Goal: Information Seeking & Learning: Understand process/instructions

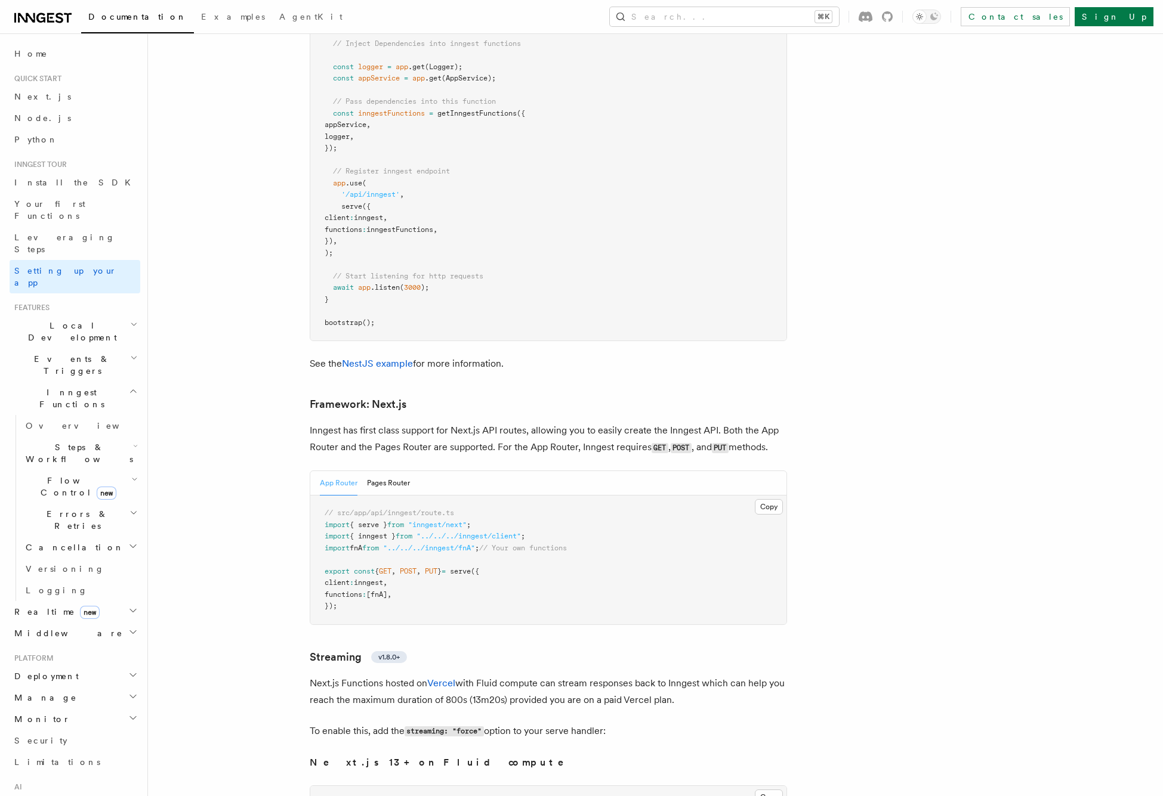
scroll to position [7451, 0]
click at [343, 469] on button "App Router" at bounding box center [339, 481] width 38 height 24
click at [389, 469] on button "Pages Router" at bounding box center [388, 481] width 43 height 24
click at [344, 469] on button "App Router" at bounding box center [339, 481] width 38 height 24
click at [389, 469] on button "Pages Router" at bounding box center [388, 481] width 43 height 24
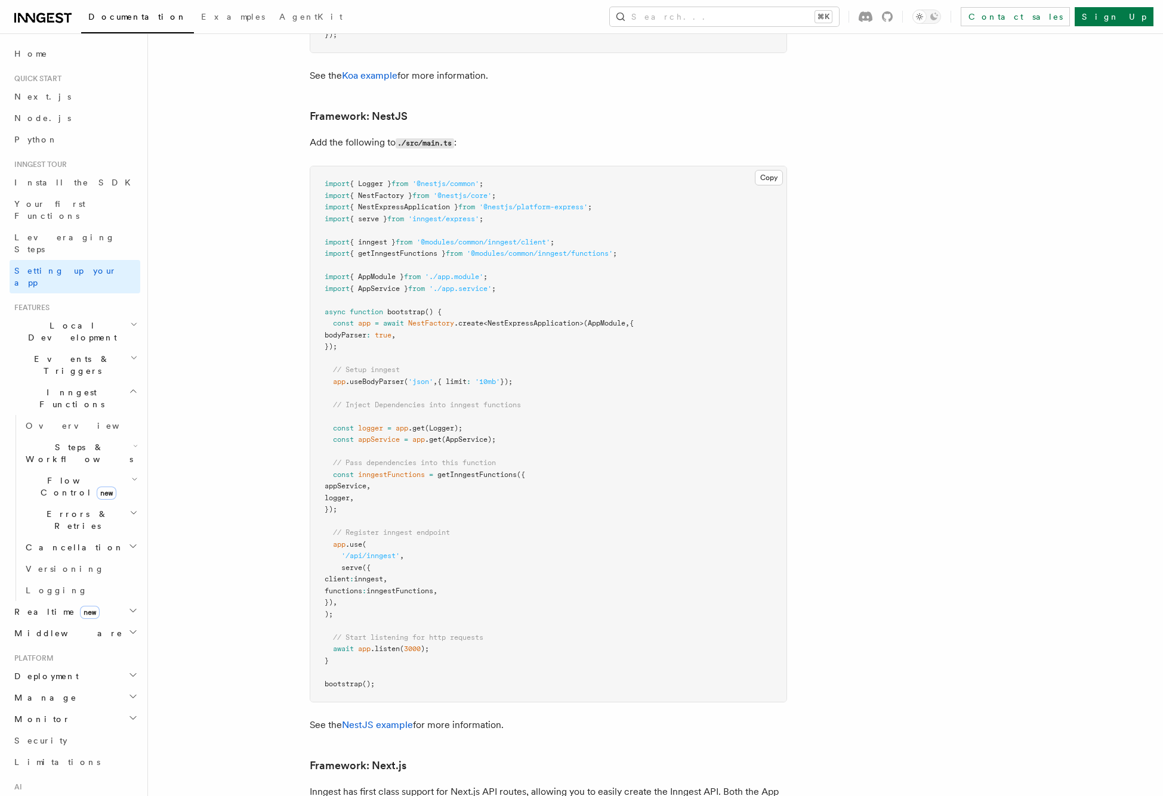
scroll to position [7083, 0]
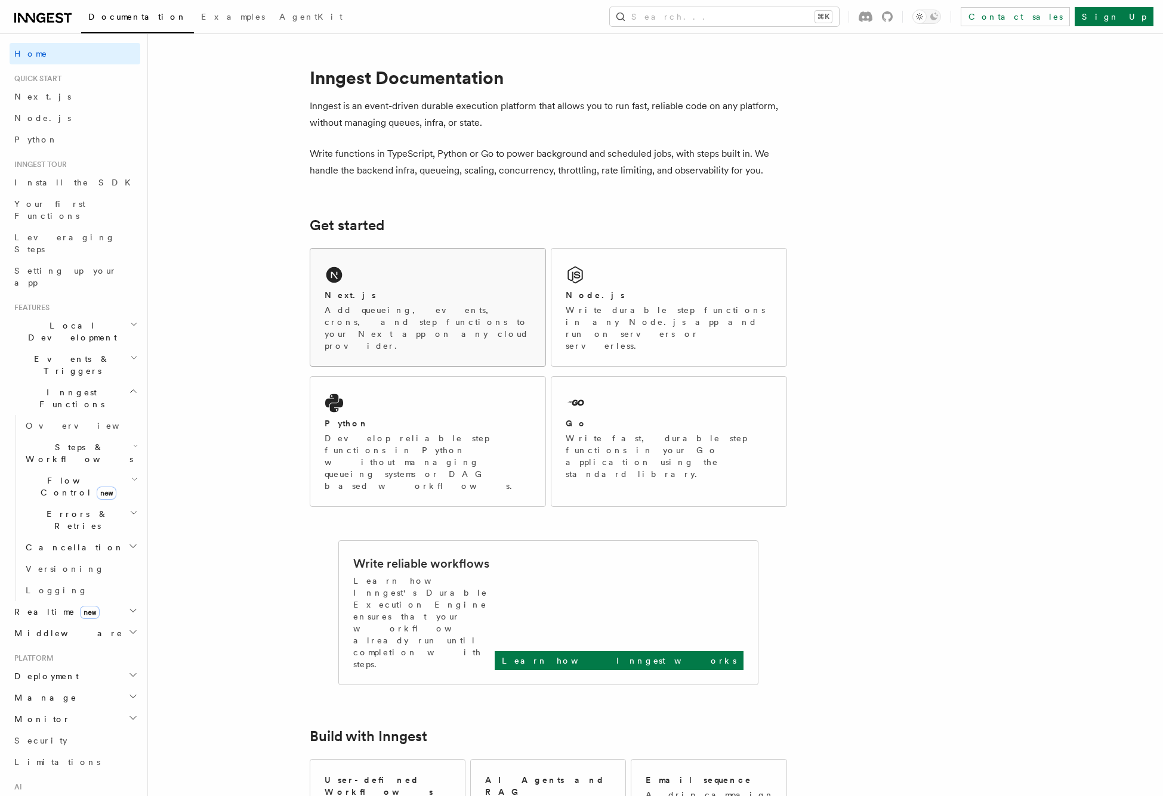
click at [387, 283] on div "Next.js Add queueing, events, crons, and step functions to your Next app on any…" at bounding box center [427, 308] width 235 height 118
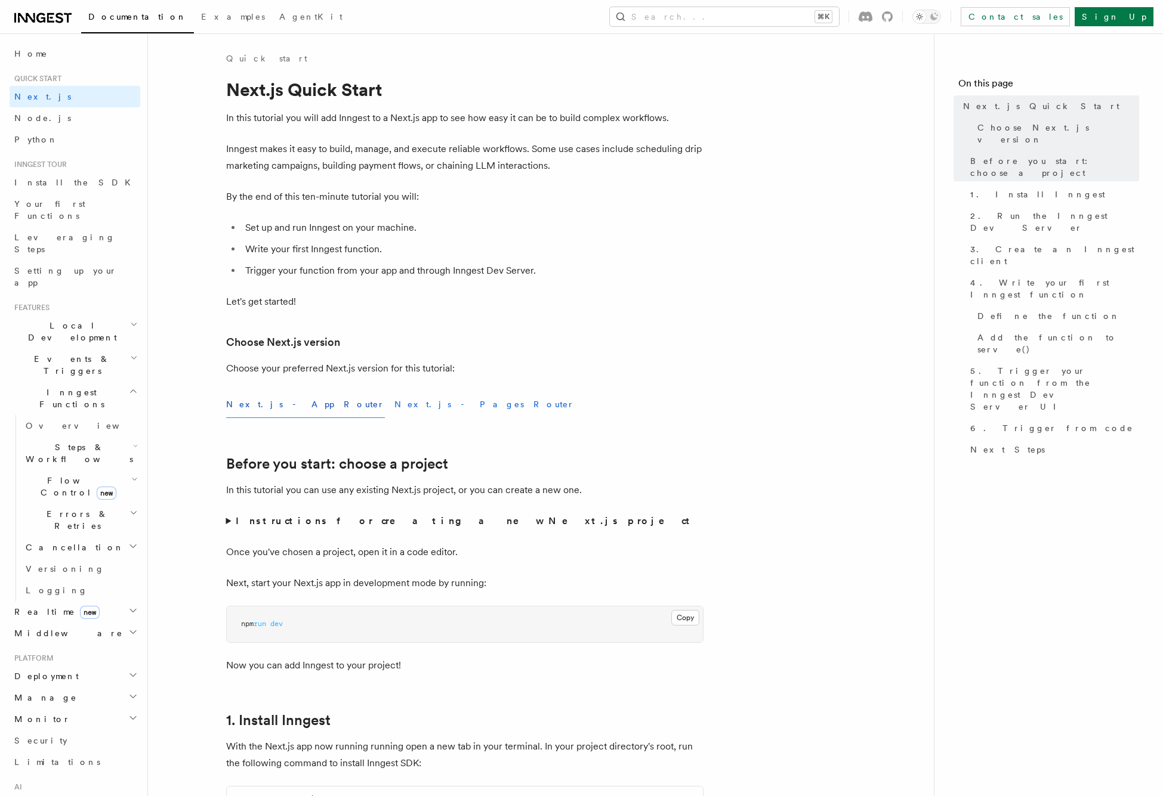
click at [394, 407] on button "Next.js - Pages Router" at bounding box center [484, 404] width 180 height 27
click at [302, 410] on div "Next.js - App Router Next.js - Pages Router" at bounding box center [464, 404] width 477 height 27
click at [282, 413] on button "Next.js - App Router" at bounding box center [305, 404] width 159 height 27
click at [394, 406] on button "Next.js - Pages Router" at bounding box center [484, 404] width 180 height 27
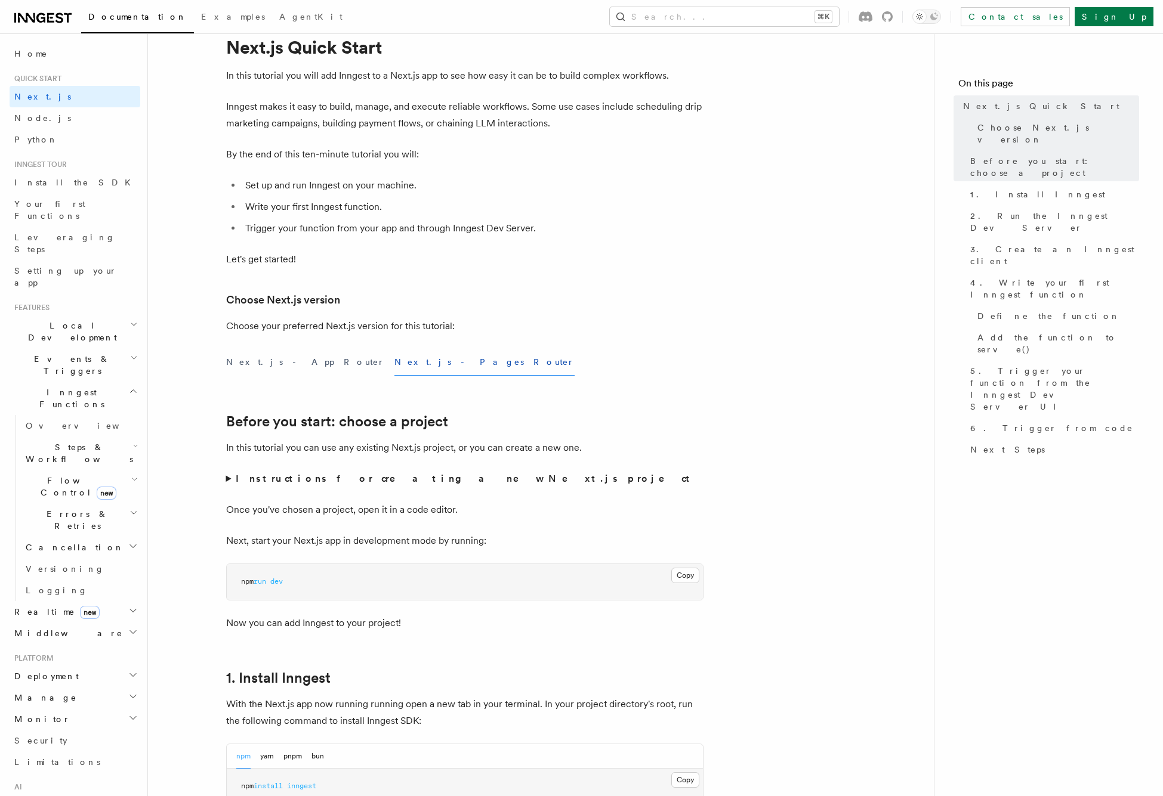
scroll to position [67, 0]
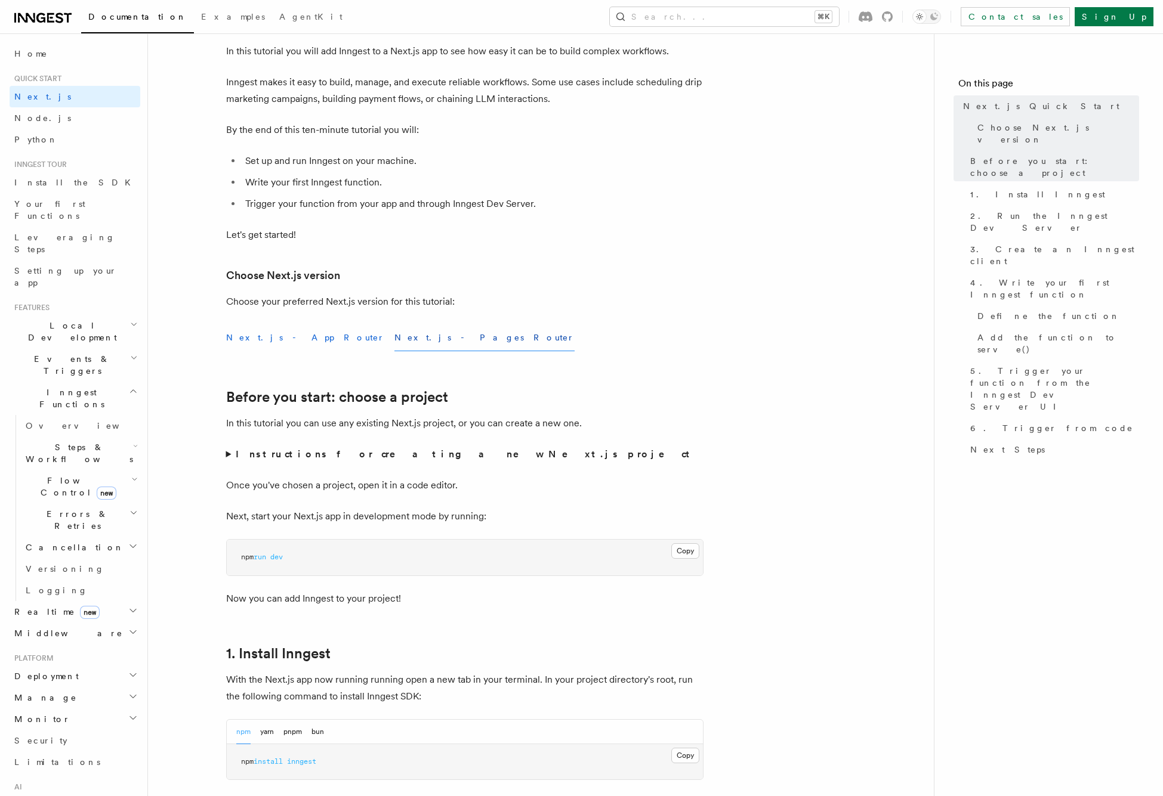
click at [279, 337] on button "Next.js - App Router" at bounding box center [305, 338] width 159 height 27
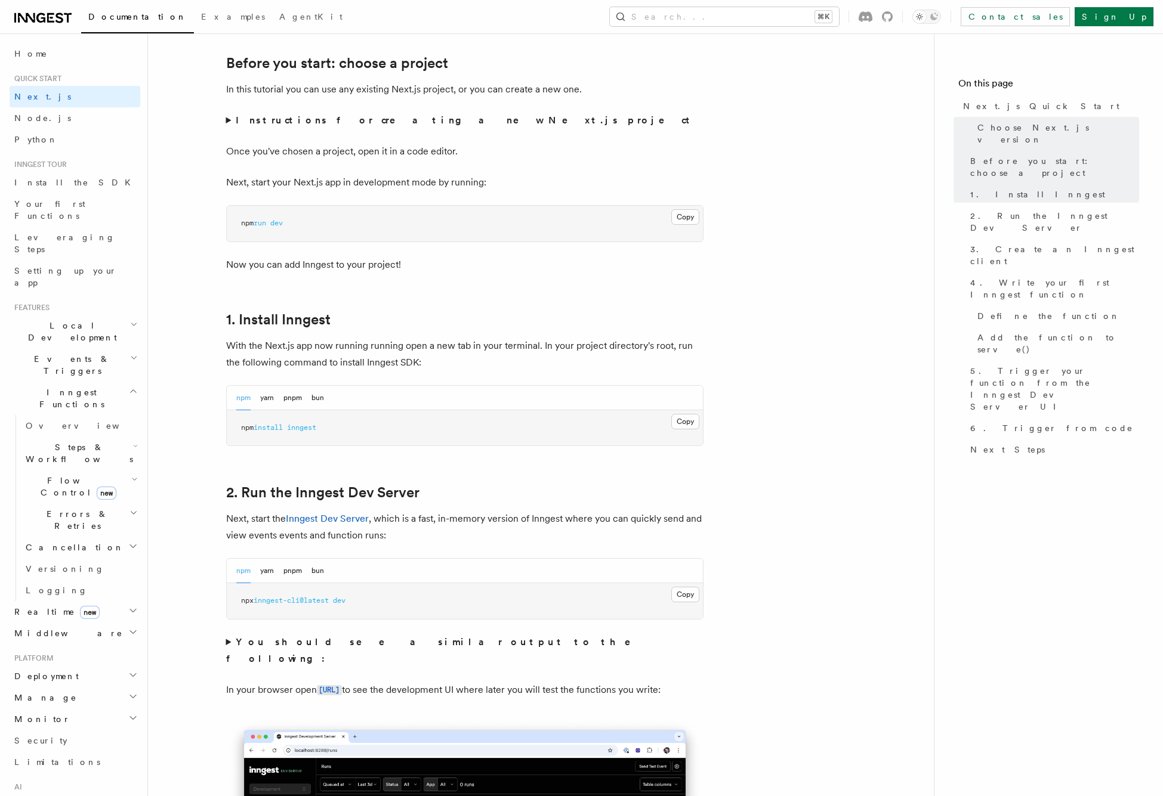
scroll to position [417, 0]
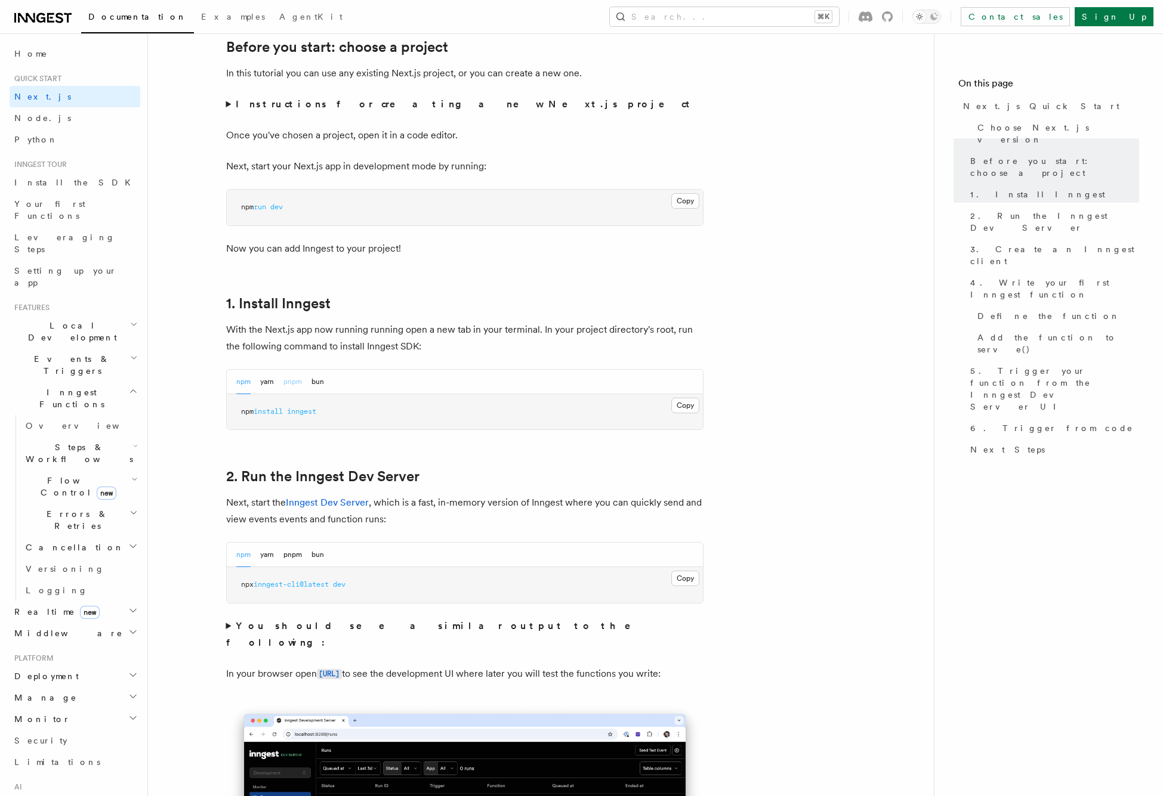
click at [291, 387] on button "pnpm" at bounding box center [292, 382] width 18 height 24
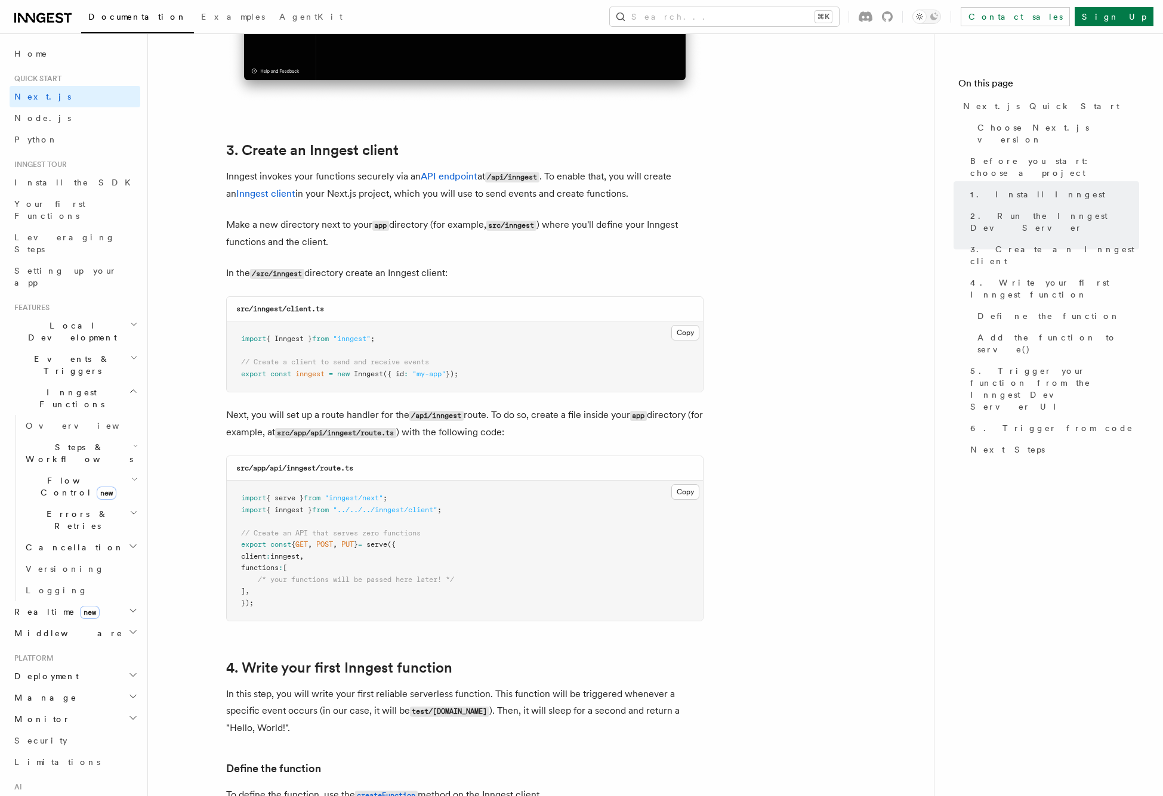
scroll to position [1328, 0]
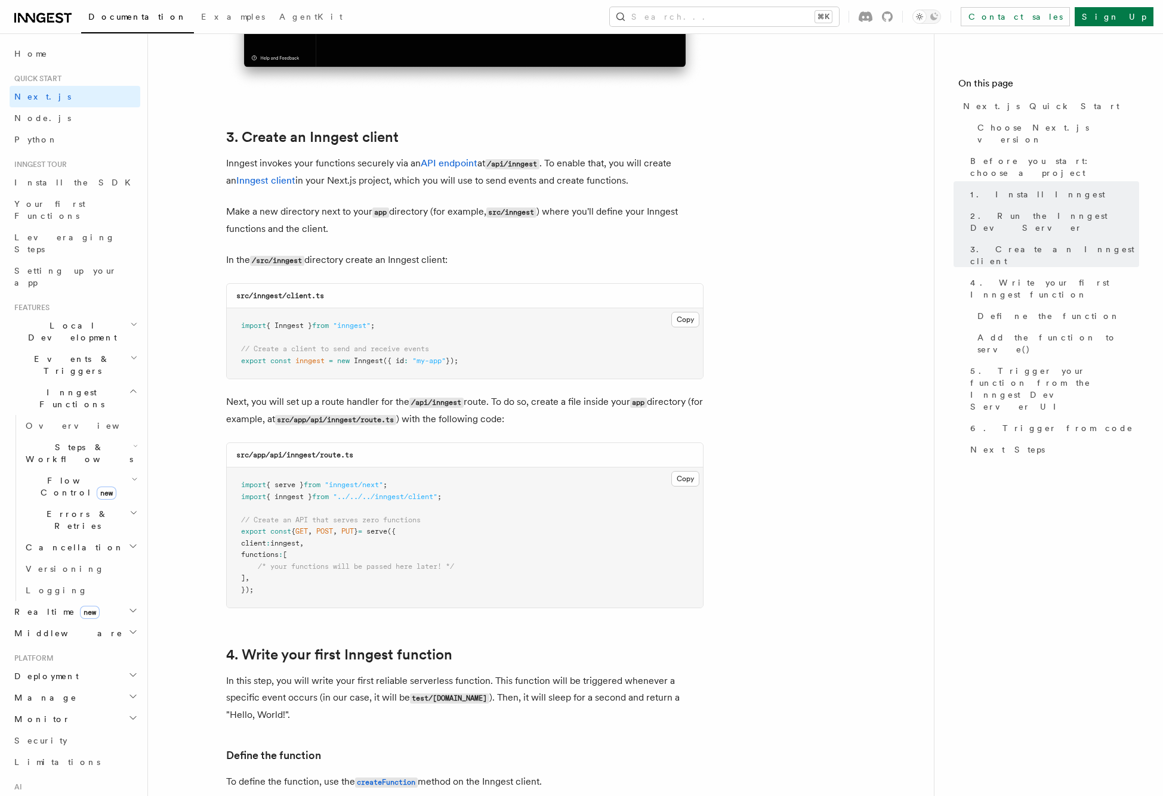
click at [468, 357] on pre "import { Inngest } from "inngest" ; // Create a client to send and receive even…" at bounding box center [465, 343] width 476 height 70
click at [472, 363] on pre "import { Inngest } from "inngest" ; // Create a client to send and receive even…" at bounding box center [465, 343] width 476 height 70
drag, startPoint x: 471, startPoint y: 362, endPoint x: 234, endPoint y: 330, distance: 238.9
click at [235, 330] on pre "import { Inngest } from "inngest" ; // Create a client to send and receive even…" at bounding box center [465, 343] width 476 height 70
copy code "import { Inngest } from "inngest" ; // Create a client to send and receive even…"
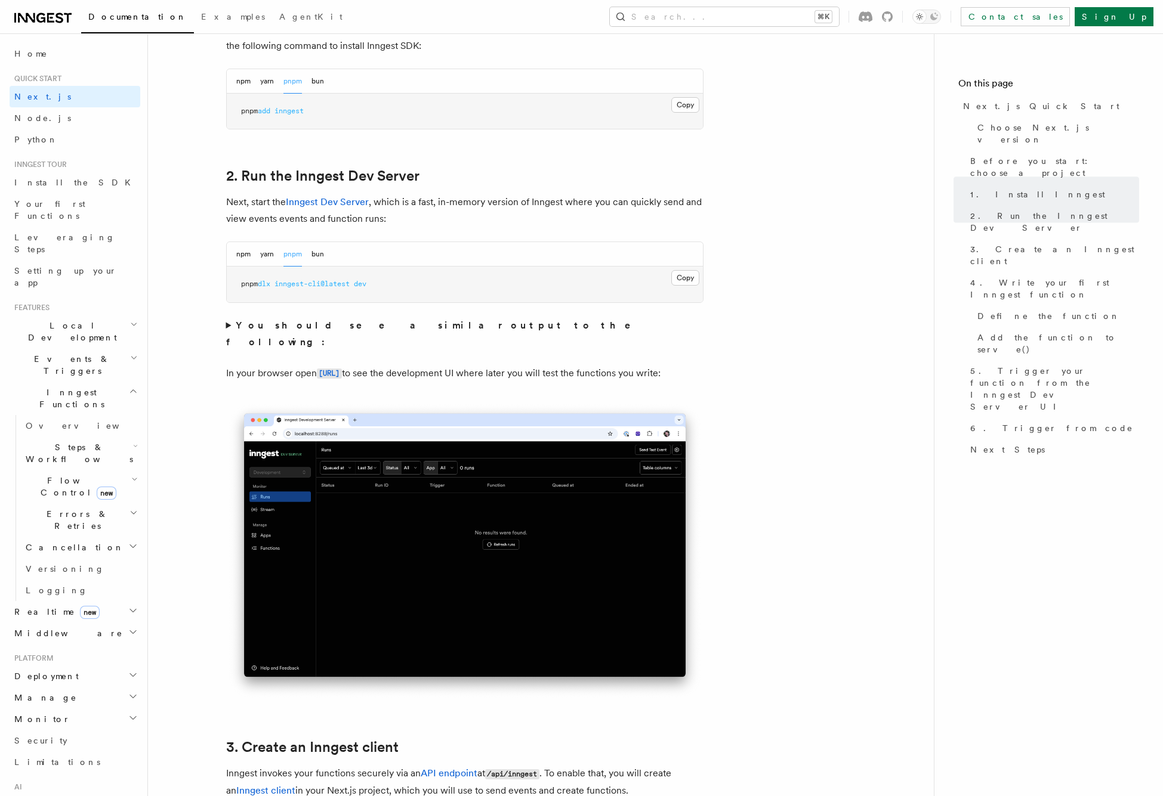
scroll to position [620, 0]
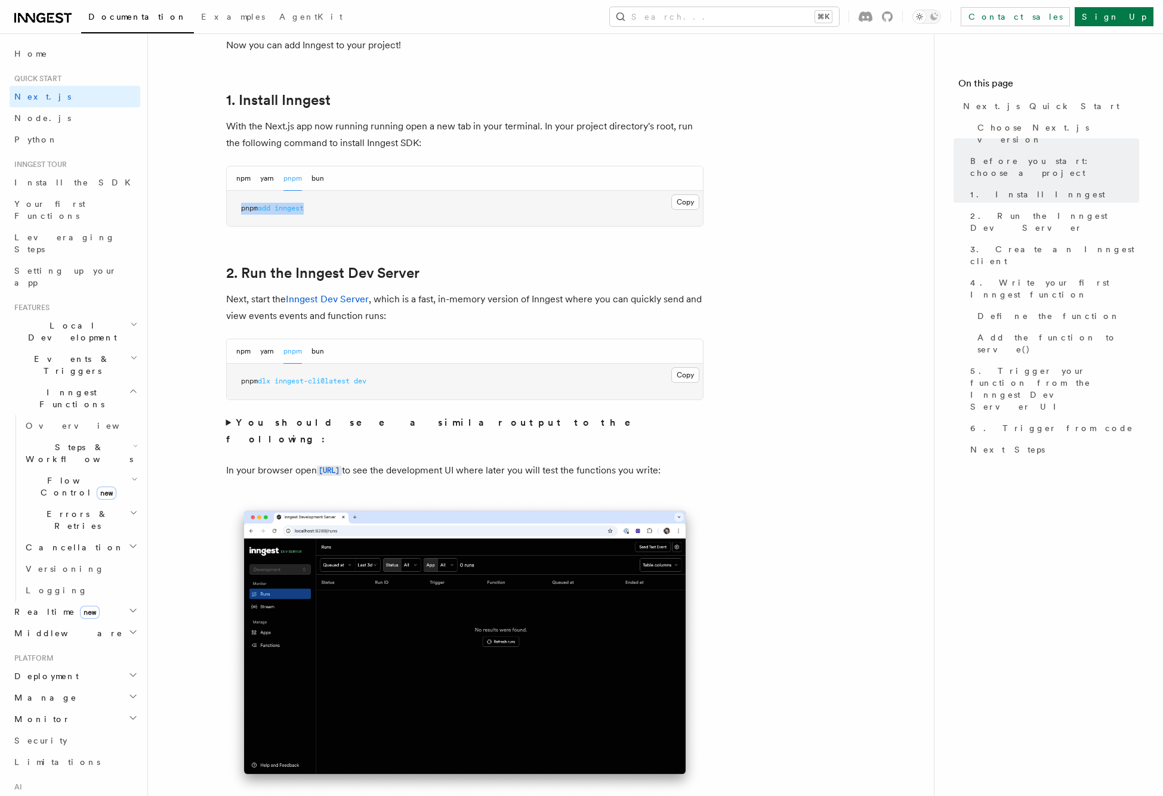
drag, startPoint x: 310, startPoint y: 209, endPoint x: 237, endPoint y: 209, distance: 72.8
click at [237, 209] on pre "pnpm add inngest" at bounding box center [465, 209] width 476 height 36
copy span "pnpm add inngest"
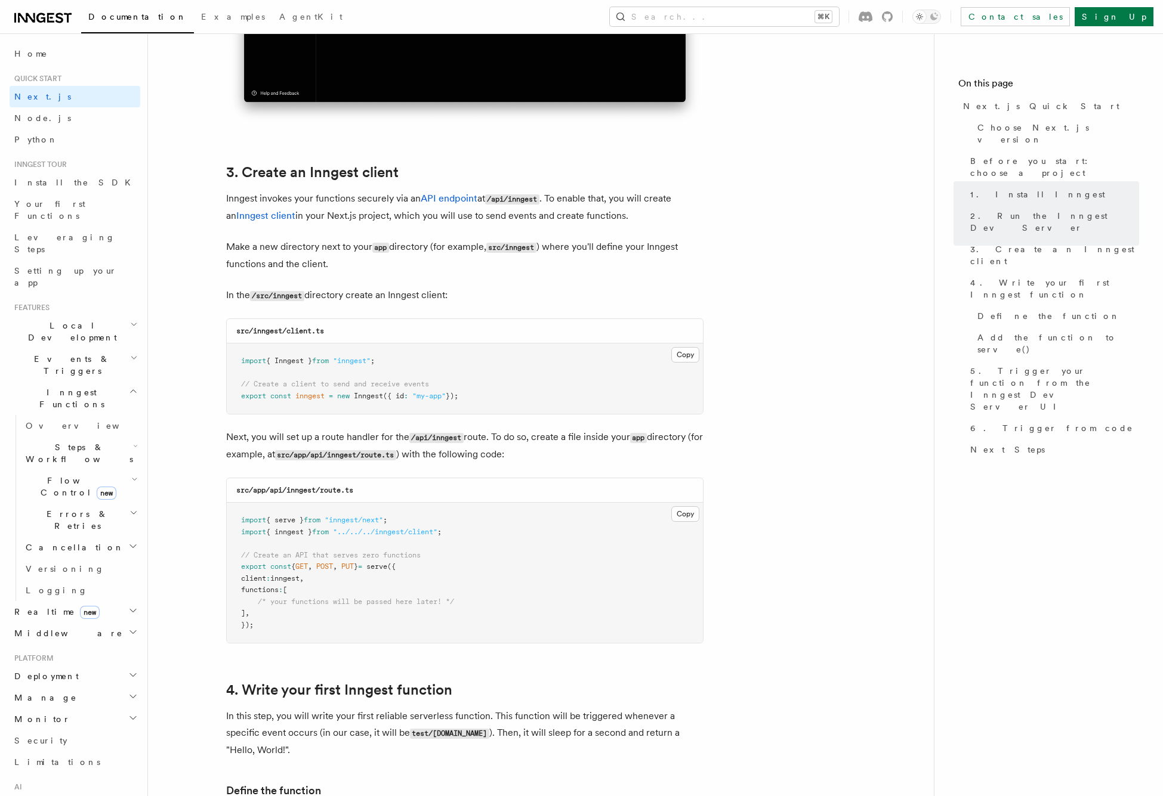
scroll to position [1306, 0]
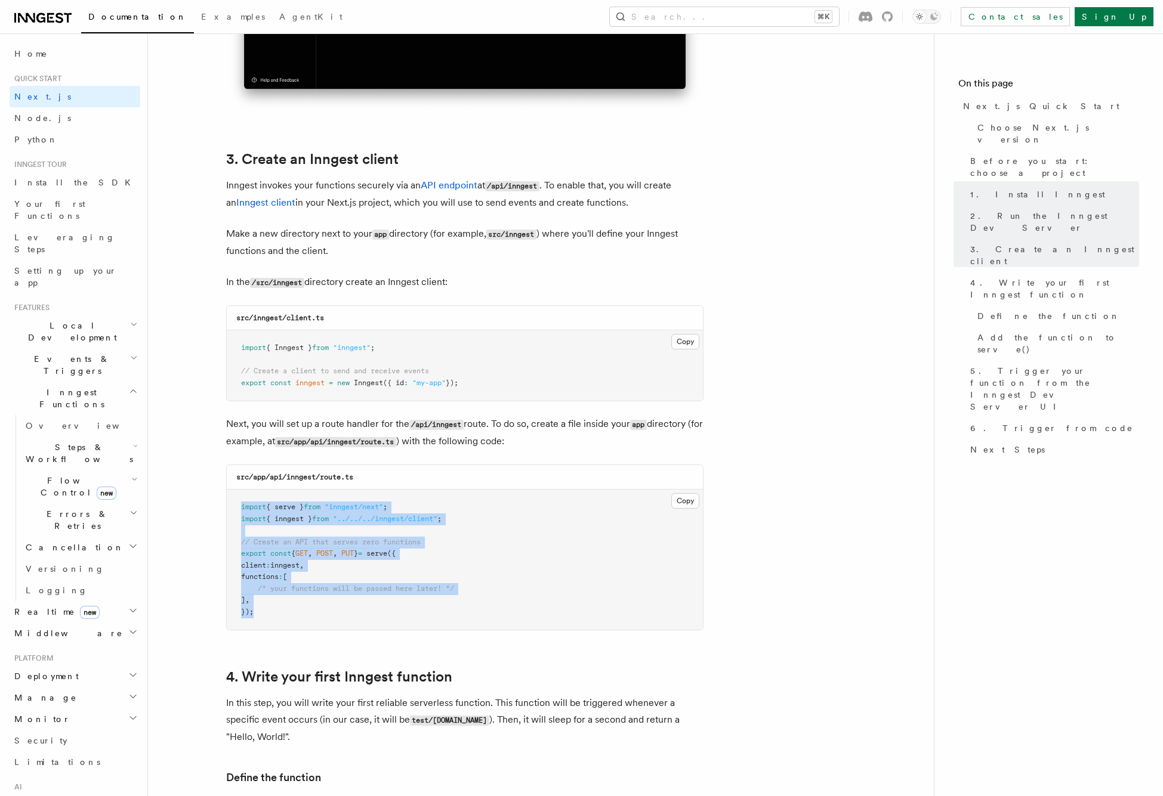
drag, startPoint x: 260, startPoint y: 613, endPoint x: 239, endPoint y: 509, distance: 106.5
click at [239, 509] on pre "import { serve } from "inngest/next" ; import { inngest } from "../../../innges…" at bounding box center [465, 560] width 476 height 140
copy code "import { serve } from "inngest/next" ; import { inngest } from "../../../innges…"
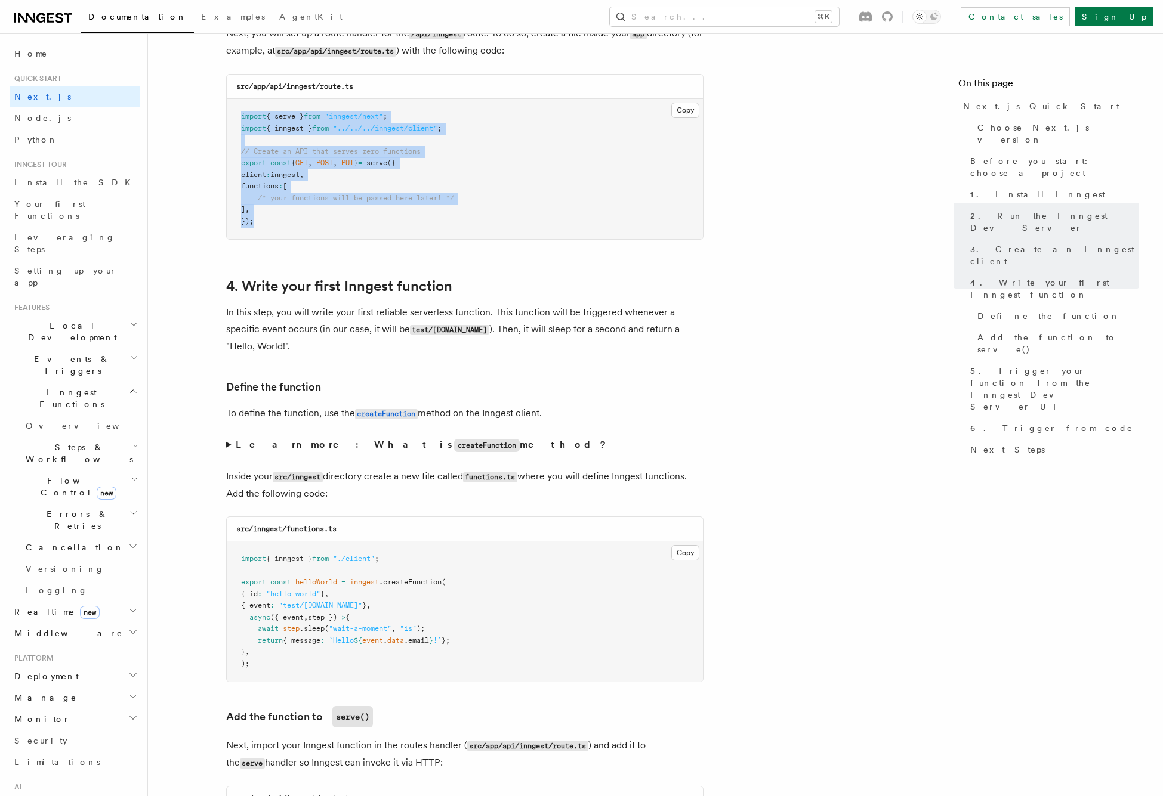
scroll to position [1697, 0]
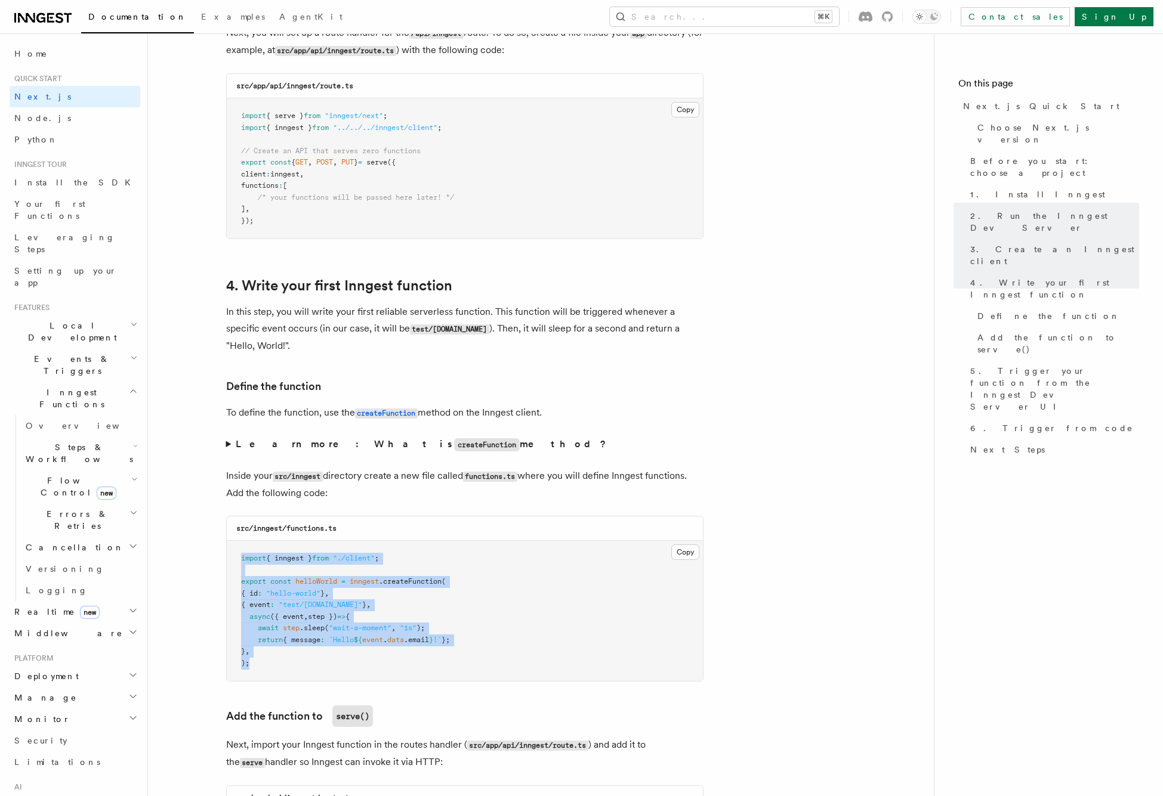
drag, startPoint x: 257, startPoint y: 662, endPoint x: 232, endPoint y: 562, distance: 103.2
click at [233, 561] on pre "import { inngest } from "./client" ; export const helloWorld = inngest .createF…" at bounding box center [465, 611] width 476 height 140
copy code "import { inngest } from "./client" ; export const helloWorld = inngest .createF…"
click at [463, 610] on pre "import { inngest } from "./client" ; export const helloWorld = inngest .createF…" at bounding box center [465, 611] width 476 height 140
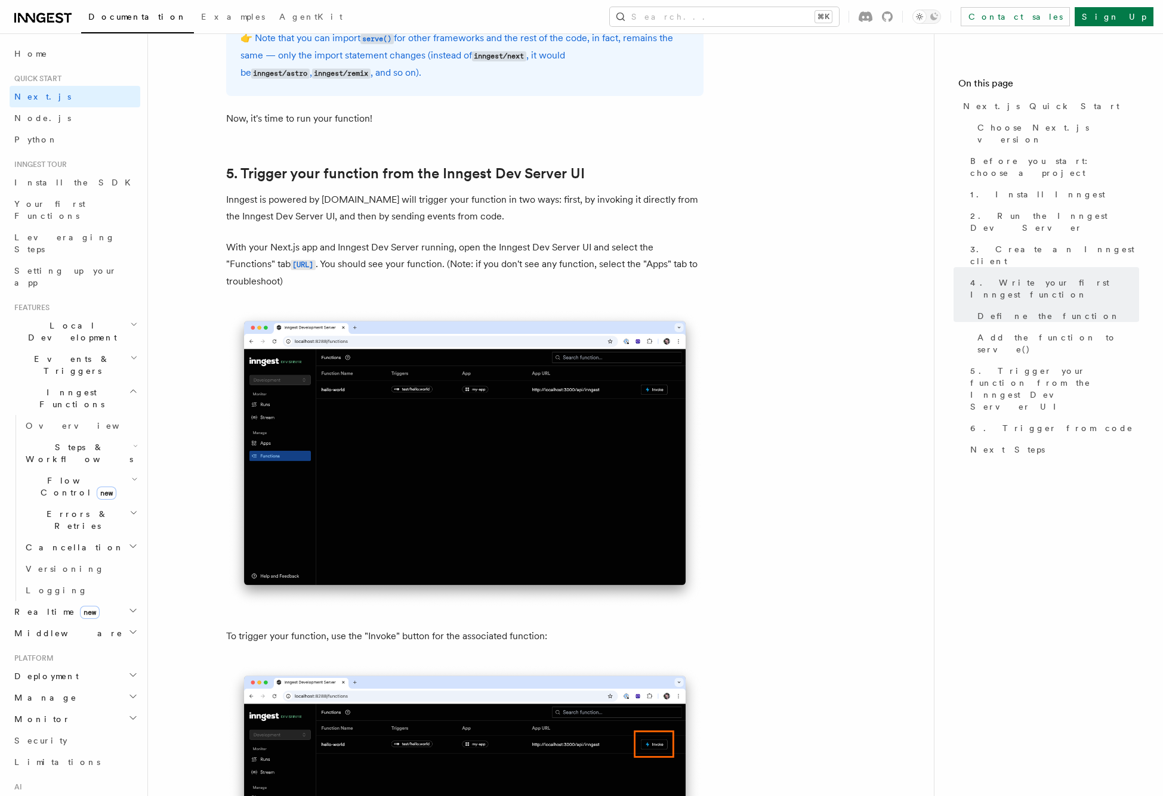
scroll to position [2645, 0]
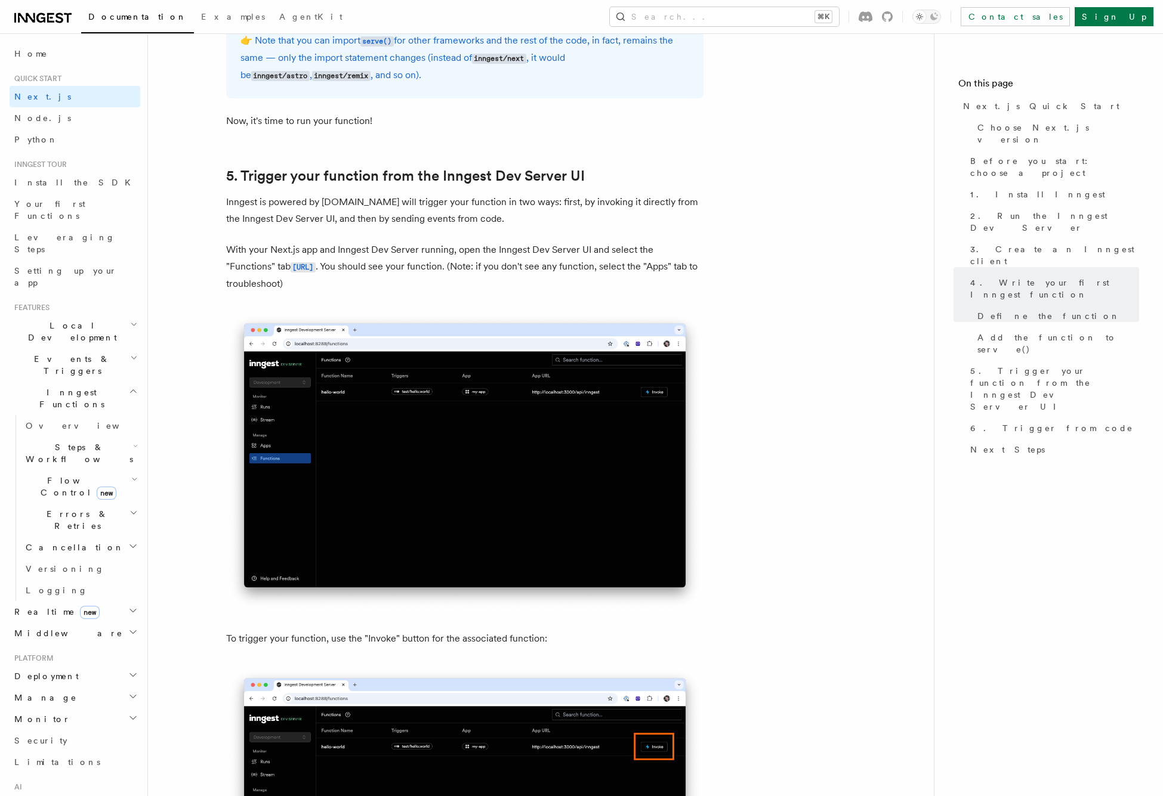
click at [233, 281] on p "With your Next.js app and Inngest Dev Server running, open the Inngest Dev Serv…" at bounding box center [464, 267] width 477 height 51
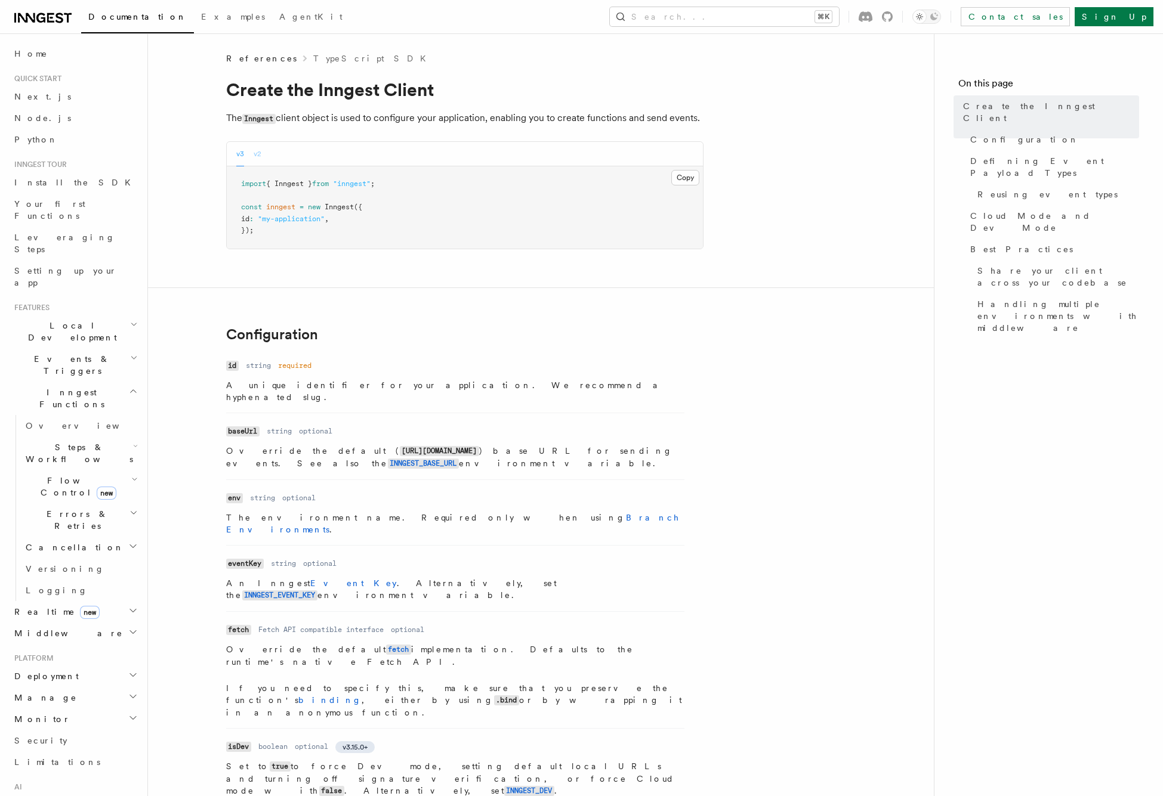
click at [255, 152] on button "v2" at bounding box center [258, 154] width 8 height 24
click at [242, 155] on button "v3" at bounding box center [240, 154] width 8 height 24
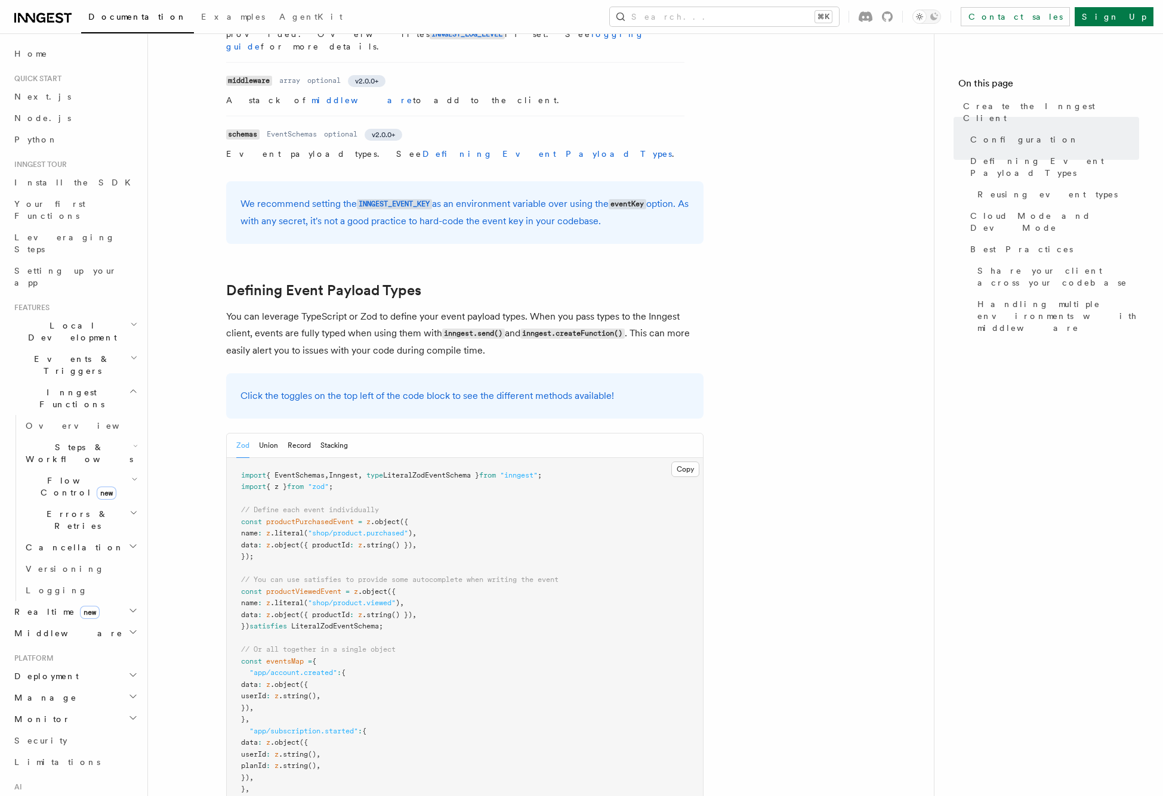
scroll to position [838, 0]
click at [265, 432] on button "Union" at bounding box center [268, 444] width 19 height 24
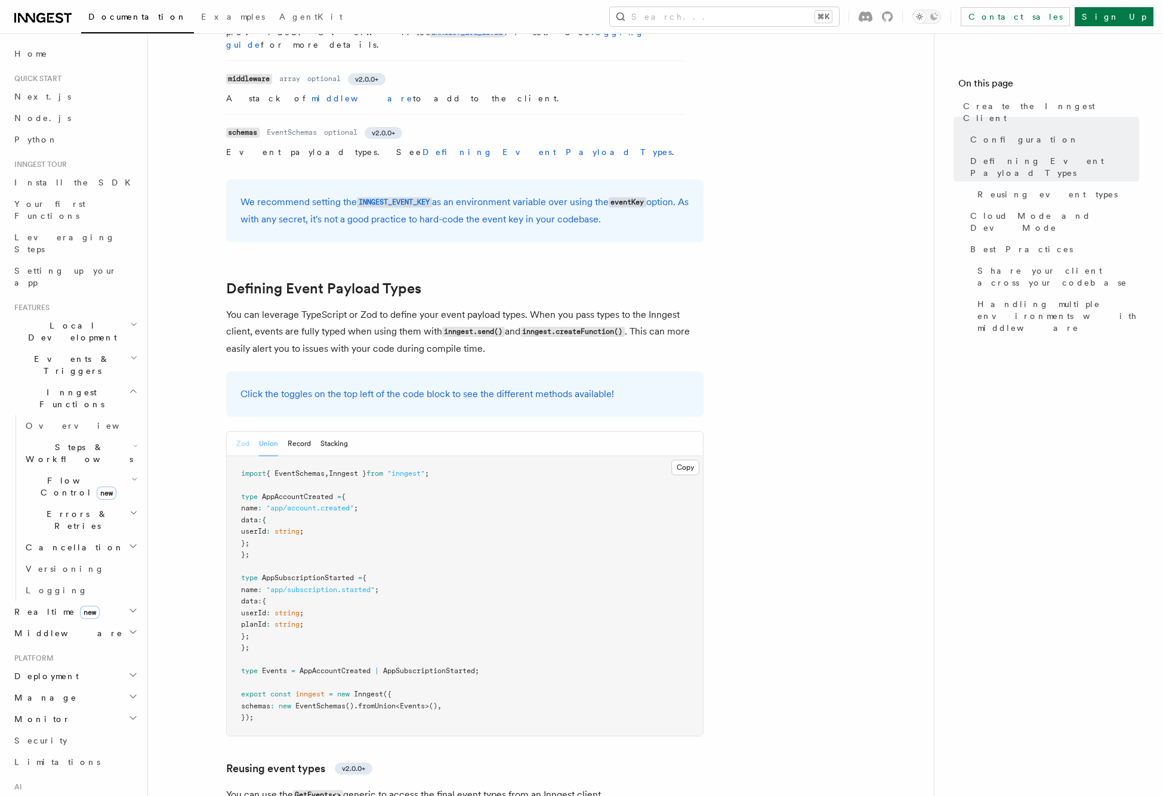
click at [247, 432] on button "Zod" at bounding box center [242, 444] width 13 height 24
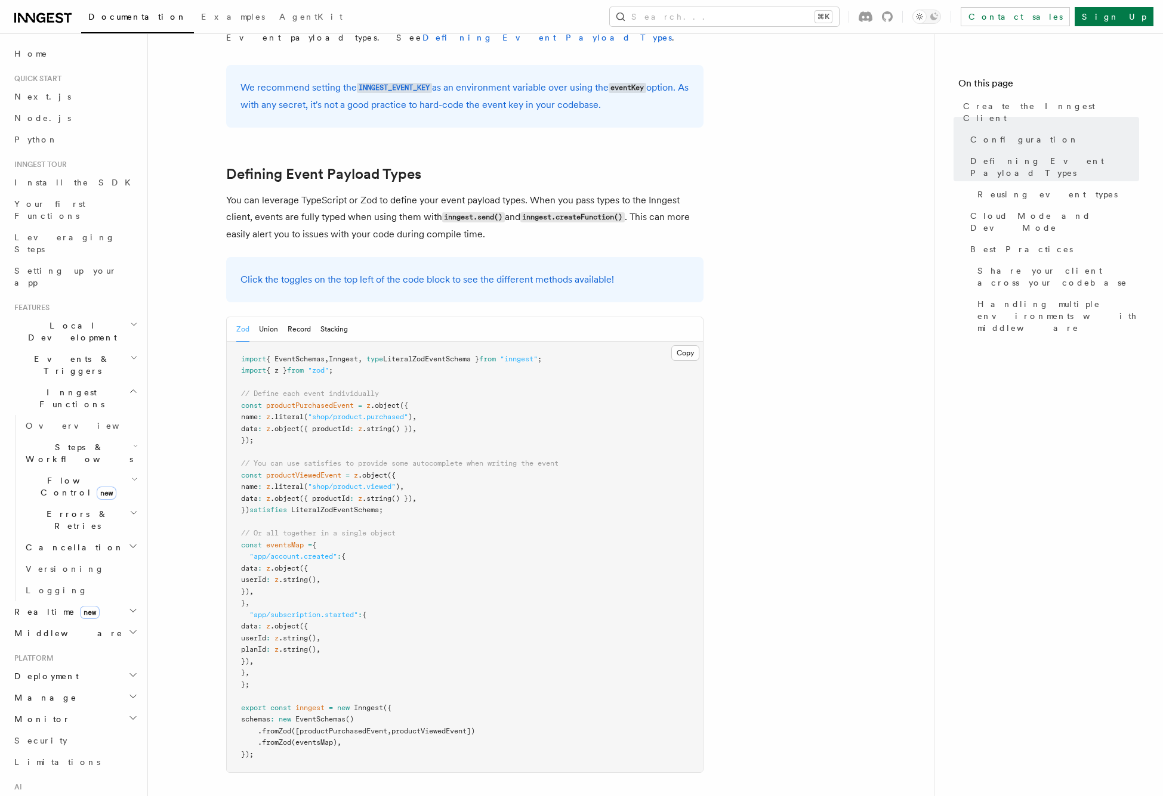
scroll to position [954, 0]
click at [269, 316] on button "Union" at bounding box center [268, 328] width 19 height 24
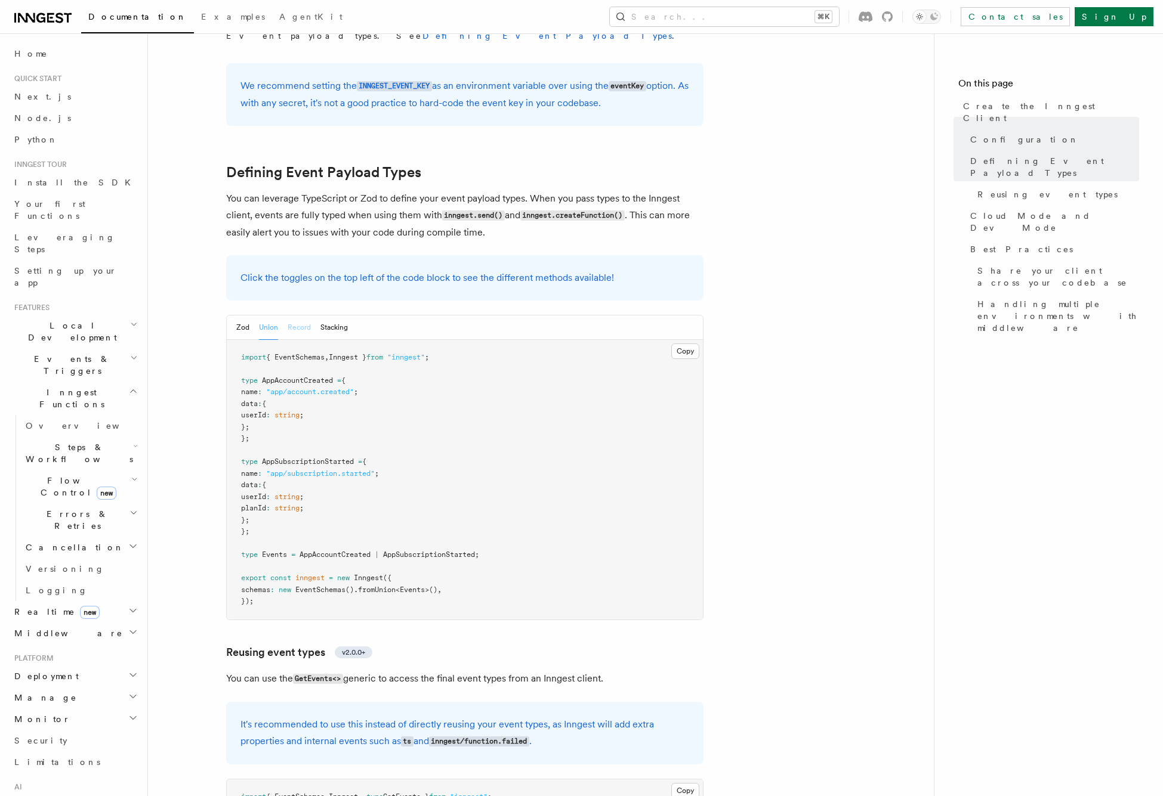
click at [296, 316] on button "Record" at bounding box center [299, 328] width 23 height 24
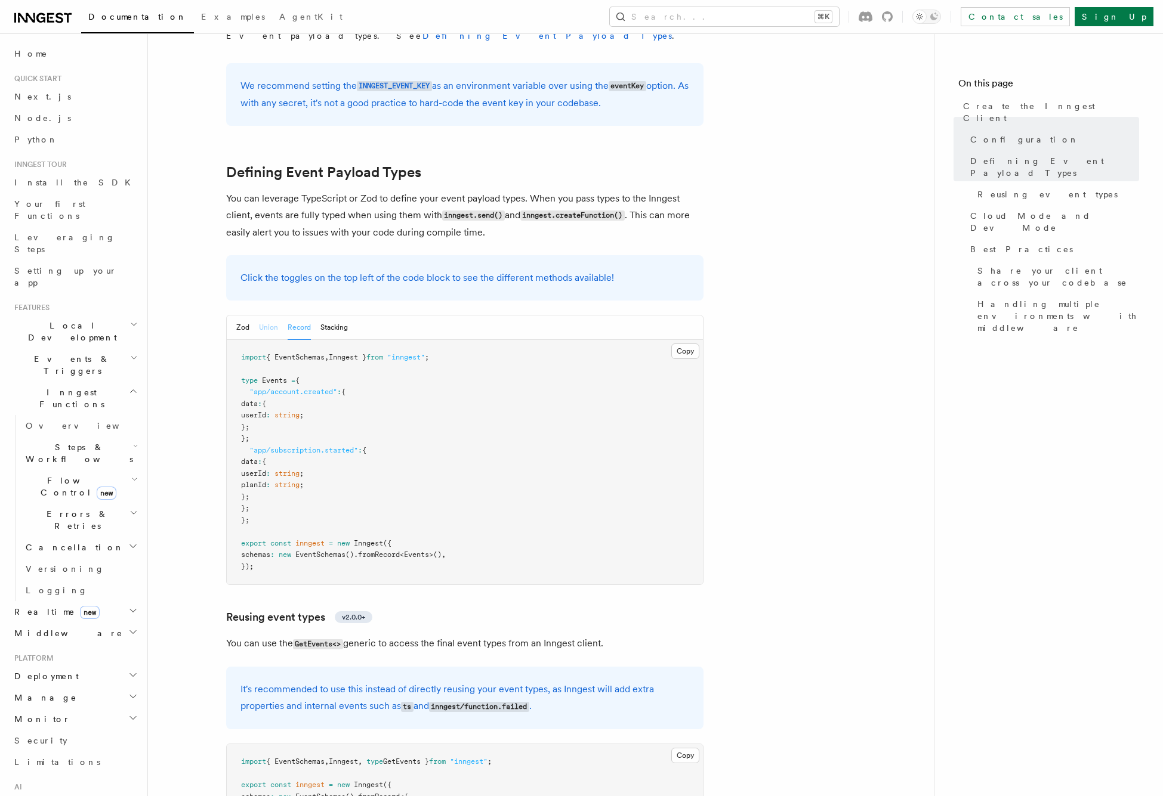
click at [268, 316] on button "Union" at bounding box center [268, 328] width 19 height 24
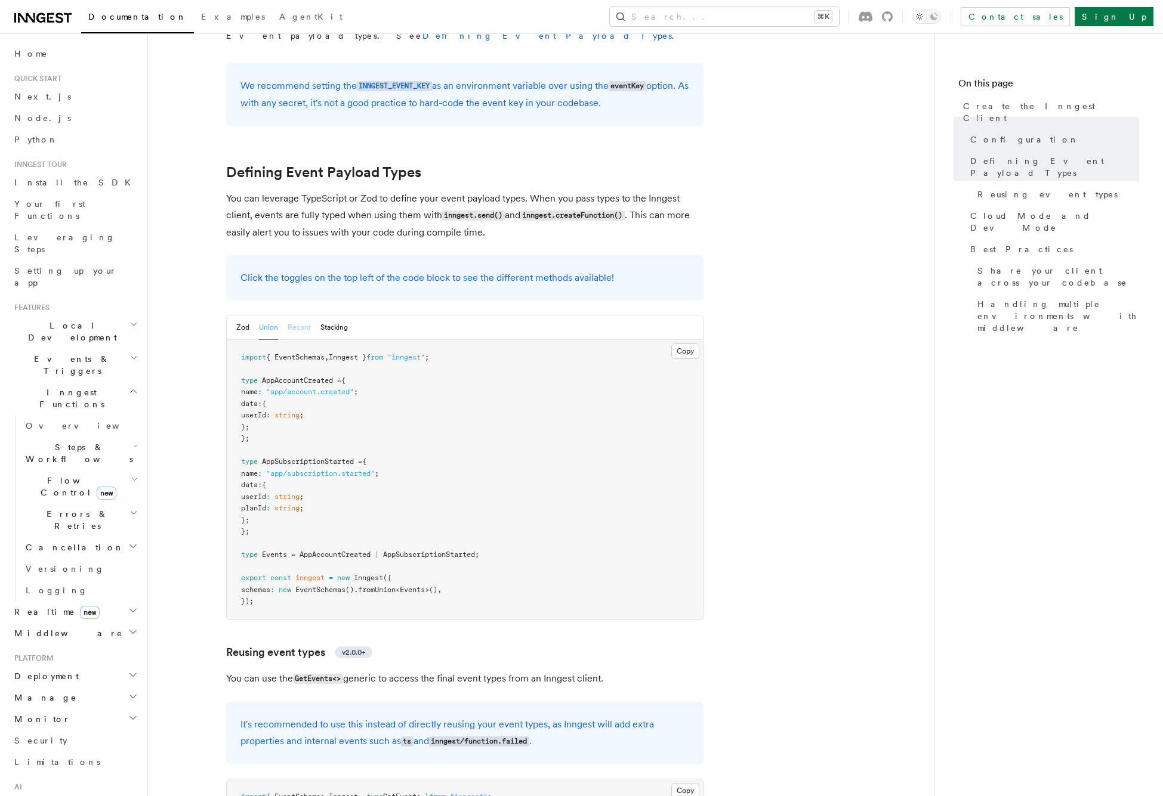
click at [292, 316] on button "Record" at bounding box center [299, 328] width 23 height 24
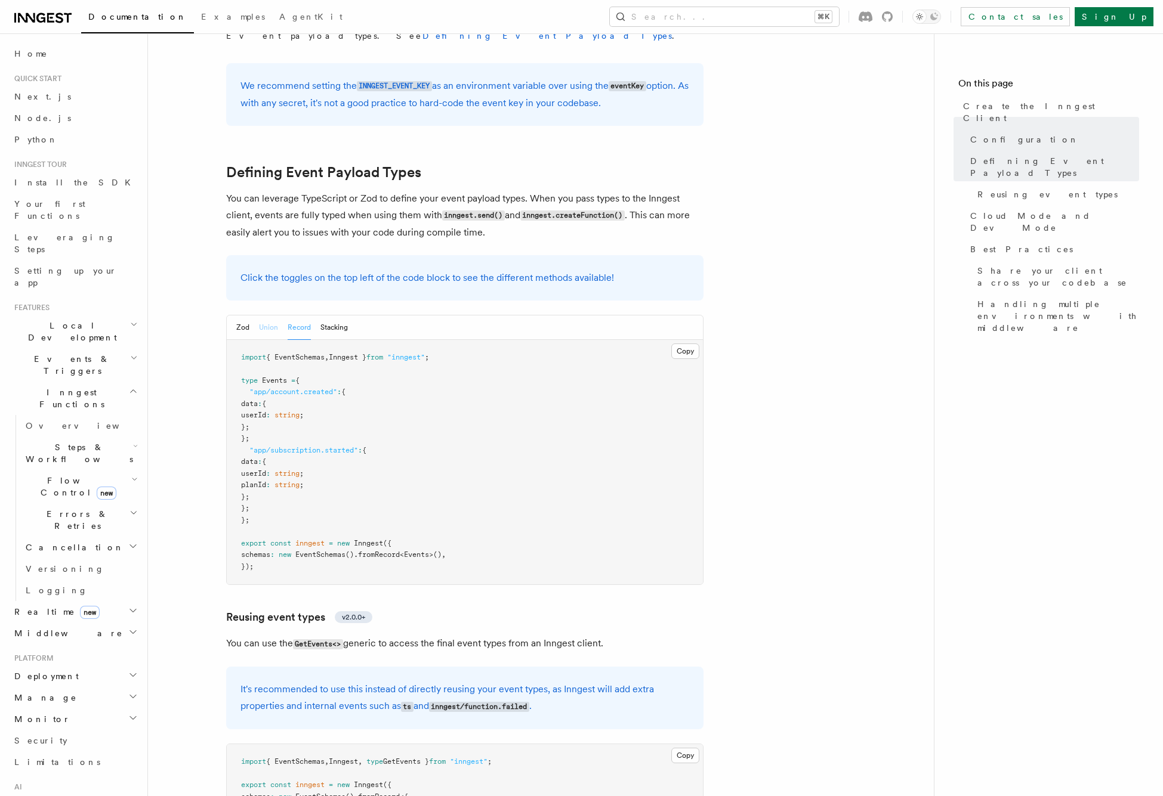
click at [270, 316] on button "Union" at bounding box center [268, 328] width 19 height 24
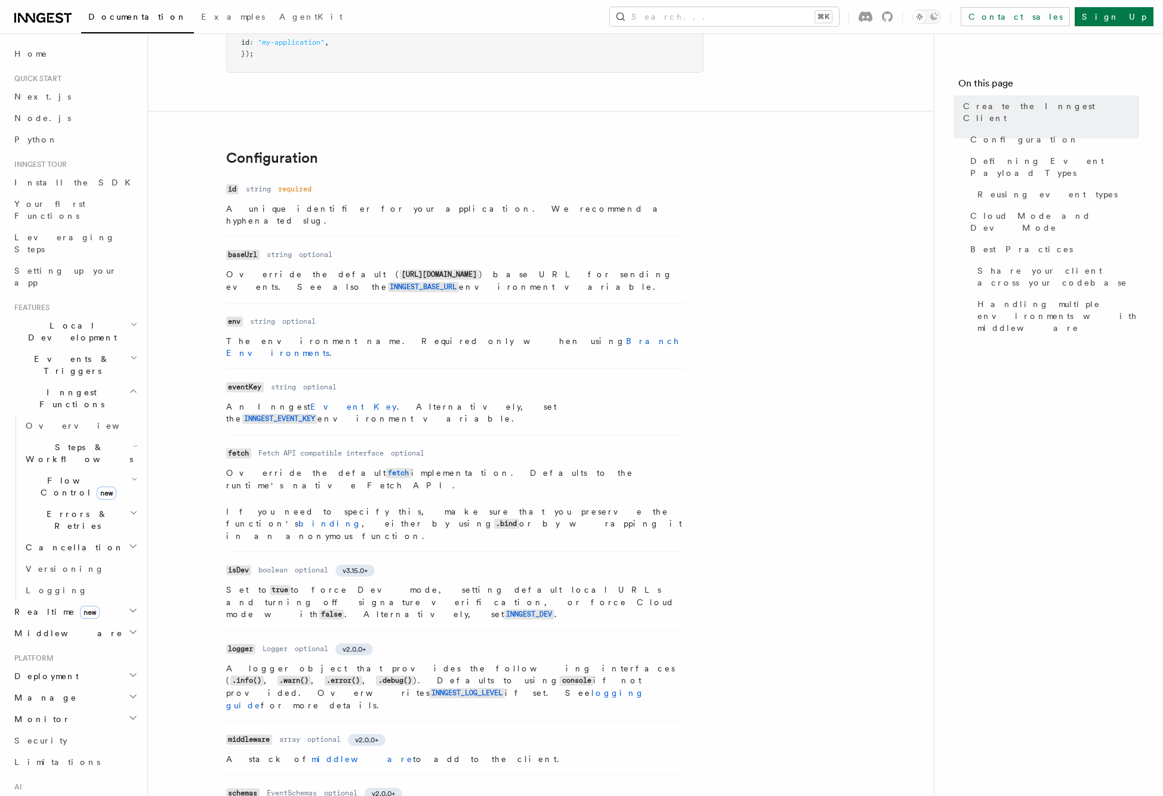
scroll to position [188, 0]
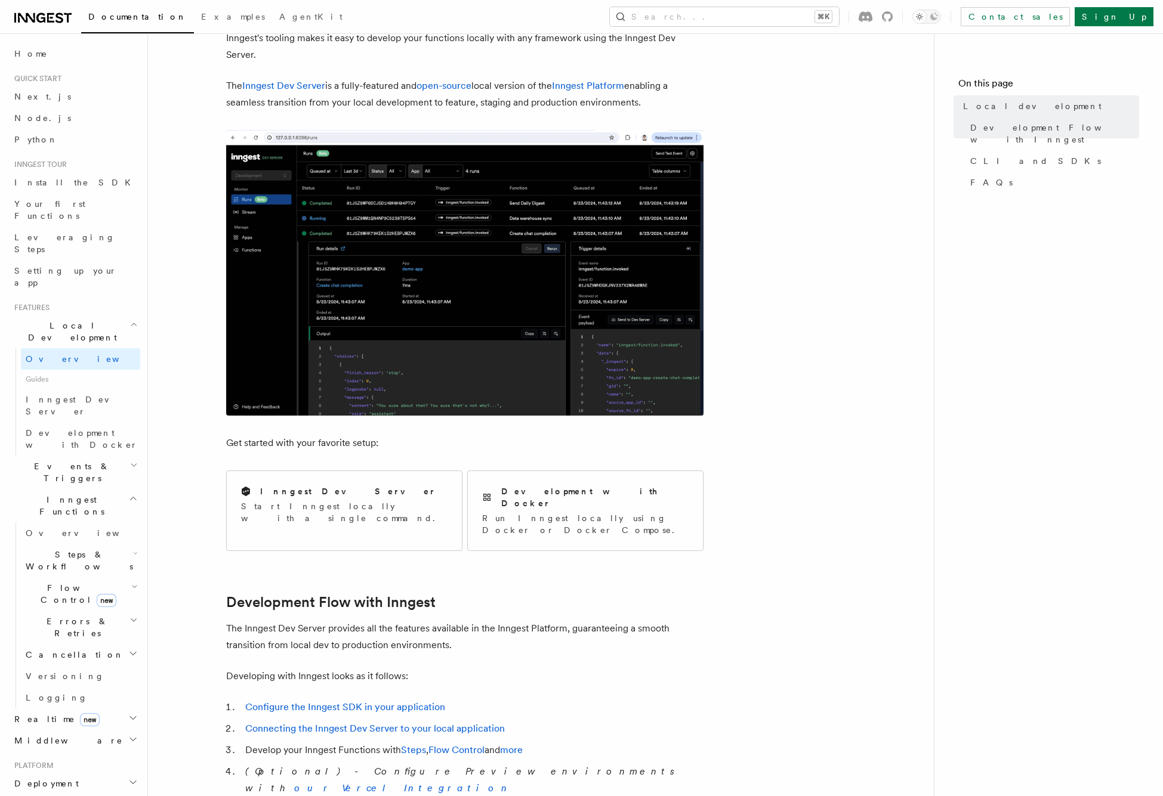
scroll to position [92, 0]
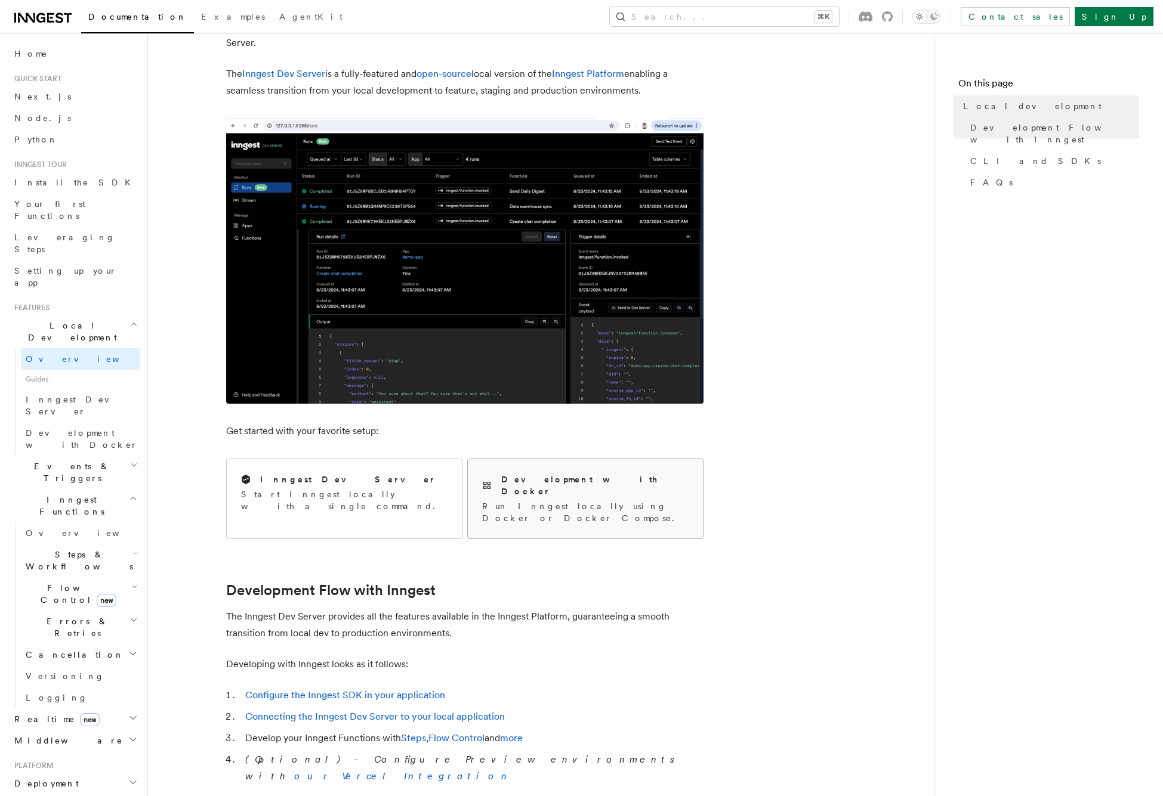
click at [547, 500] on p "Run Inngest locally using Docker or Docker Compose." at bounding box center [585, 512] width 206 height 24
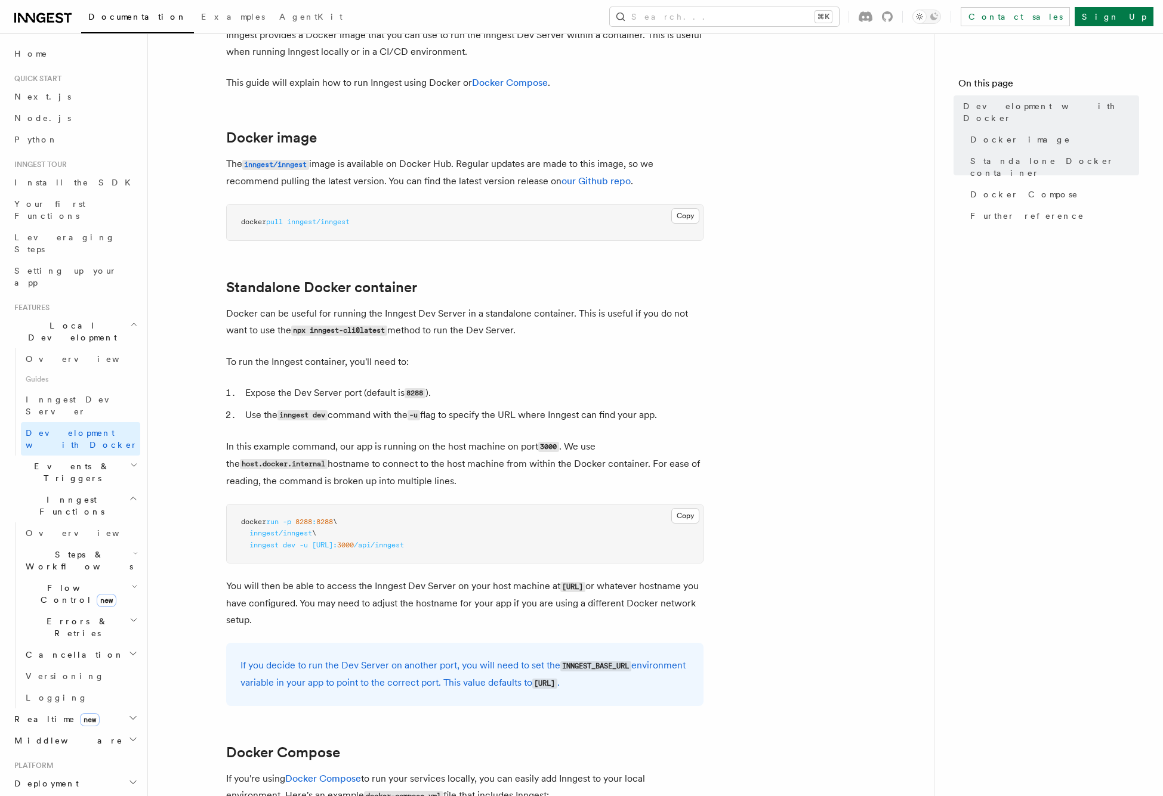
scroll to position [144, 0]
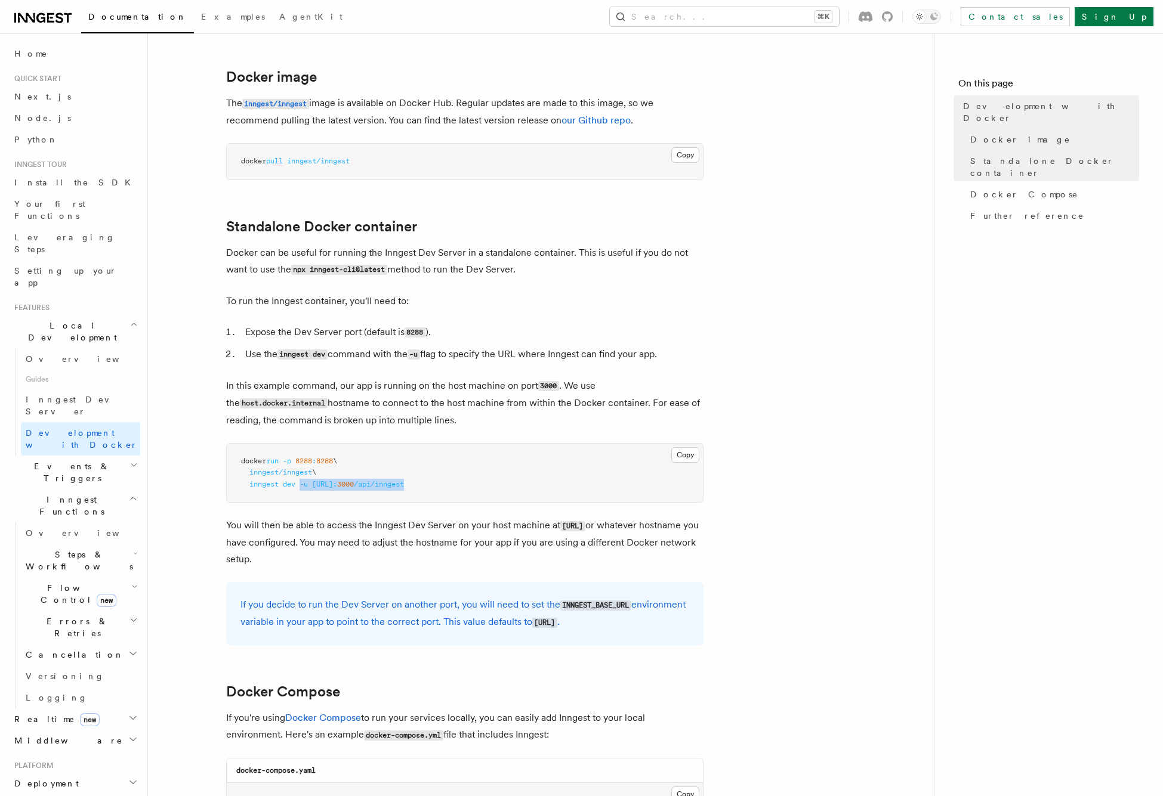
drag, startPoint x: 501, startPoint y: 483, endPoint x: 302, endPoint y: 485, distance: 199.3
click at [302, 485] on span "inngest dev -u http://host.docker.internal: 3000 /api/inngest" at bounding box center [322, 484] width 163 height 8
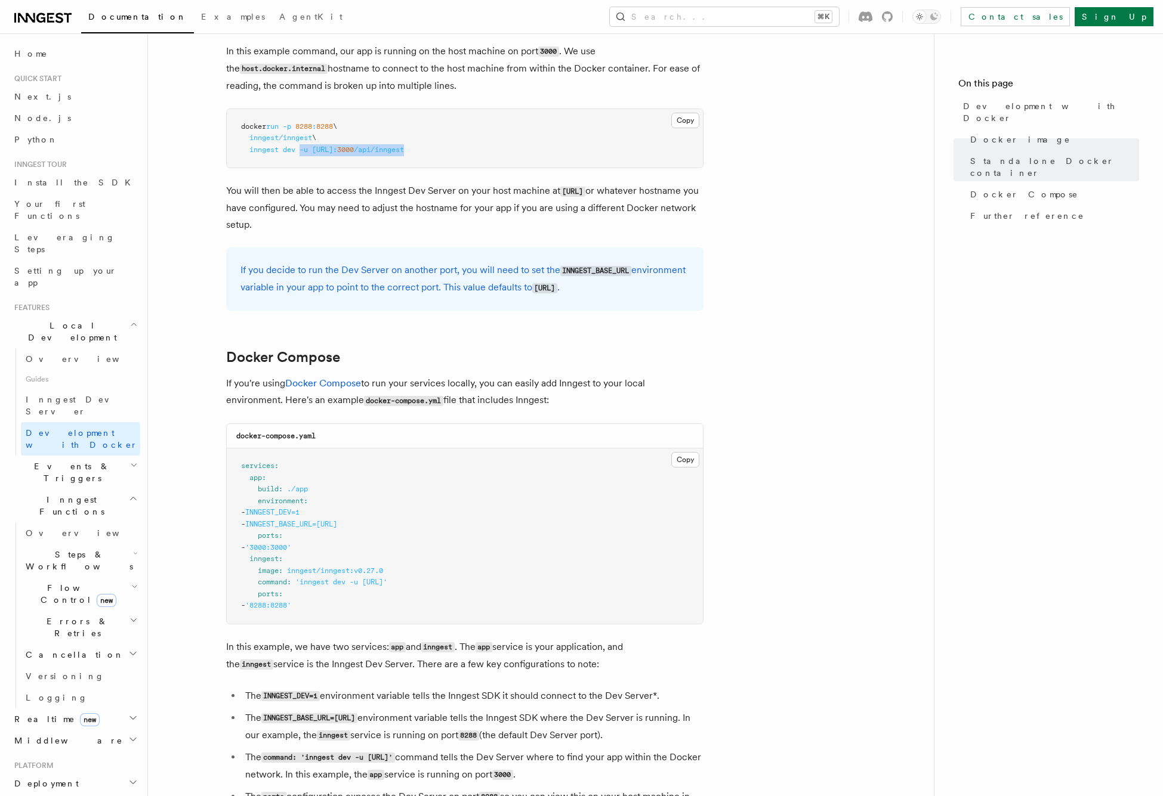
scroll to position [479, 0]
click at [301, 584] on span "'inngest dev -u http://app:3000/api/inngest'" at bounding box center [341, 581] width 92 height 8
drag, startPoint x: 479, startPoint y: 580, endPoint x: 422, endPoint y: 579, distance: 56.7
click at [387, 579] on span "'inngest dev -u http://app:3000/api/inngest'" at bounding box center [341, 581] width 92 height 8
drag, startPoint x: 480, startPoint y: 583, endPoint x: 301, endPoint y: 582, distance: 179.6
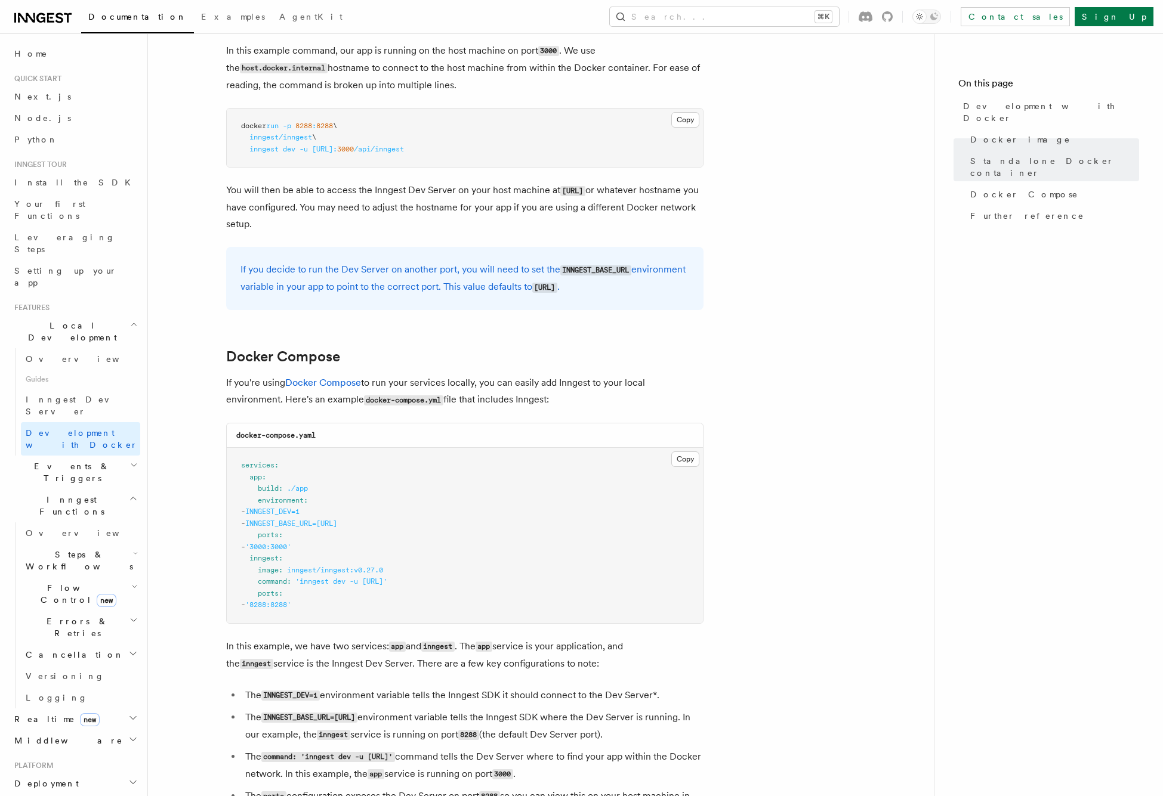
click at [301, 582] on span "'inngest dev -u http://app:3000/api/inngest'" at bounding box center [341, 581] width 92 height 8
copy span "inngest dev -u http://app:3000/api/inngest"
click at [333, 592] on pre "services : app : build : ./app environment : - INNGEST_DEV=1 - INNGEST_BASE_URL…" at bounding box center [465, 535] width 476 height 175
drag, startPoint x: 488, startPoint y: 580, endPoint x: 258, endPoint y: 583, distance: 230.3
click at [258, 583] on pre "services : app : build : ./app environment : - INNGEST_DEV=1 - INNGEST_BASE_URL…" at bounding box center [465, 535] width 476 height 175
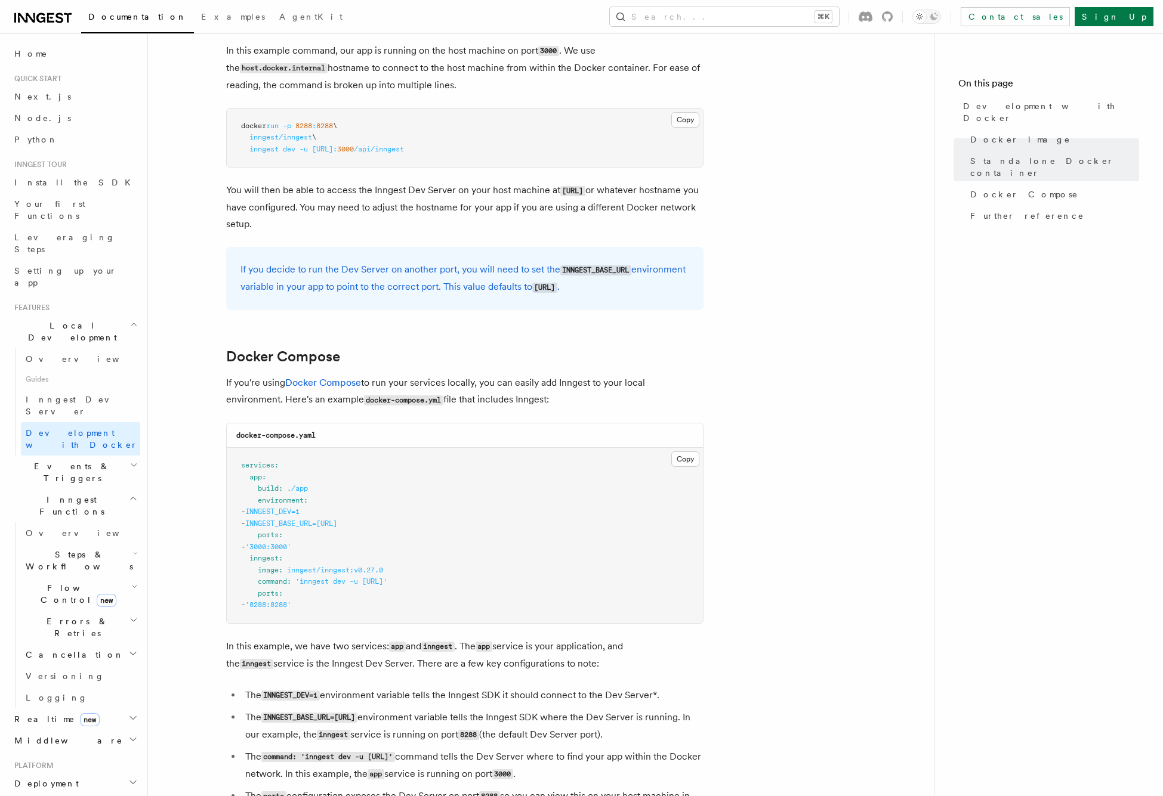
copy span "command : 'inngest dev -u http://app:3000/api/inngest'"
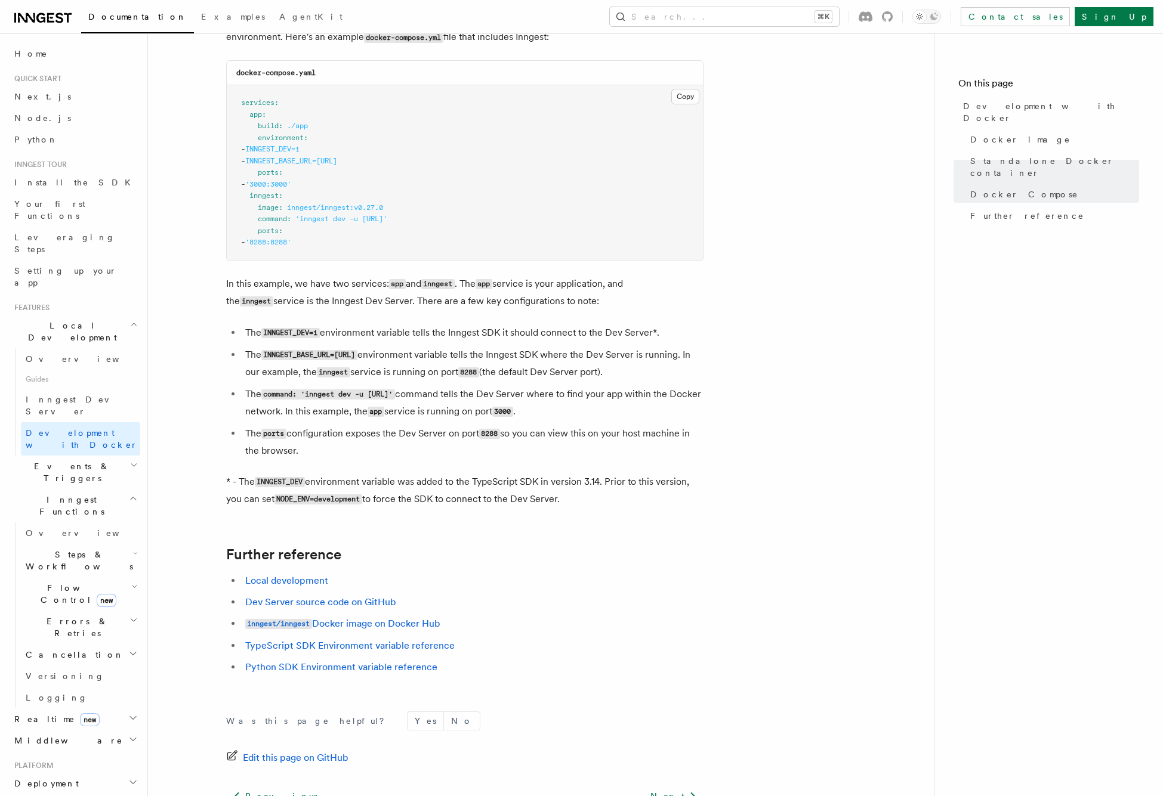
scroll to position [770, 0]
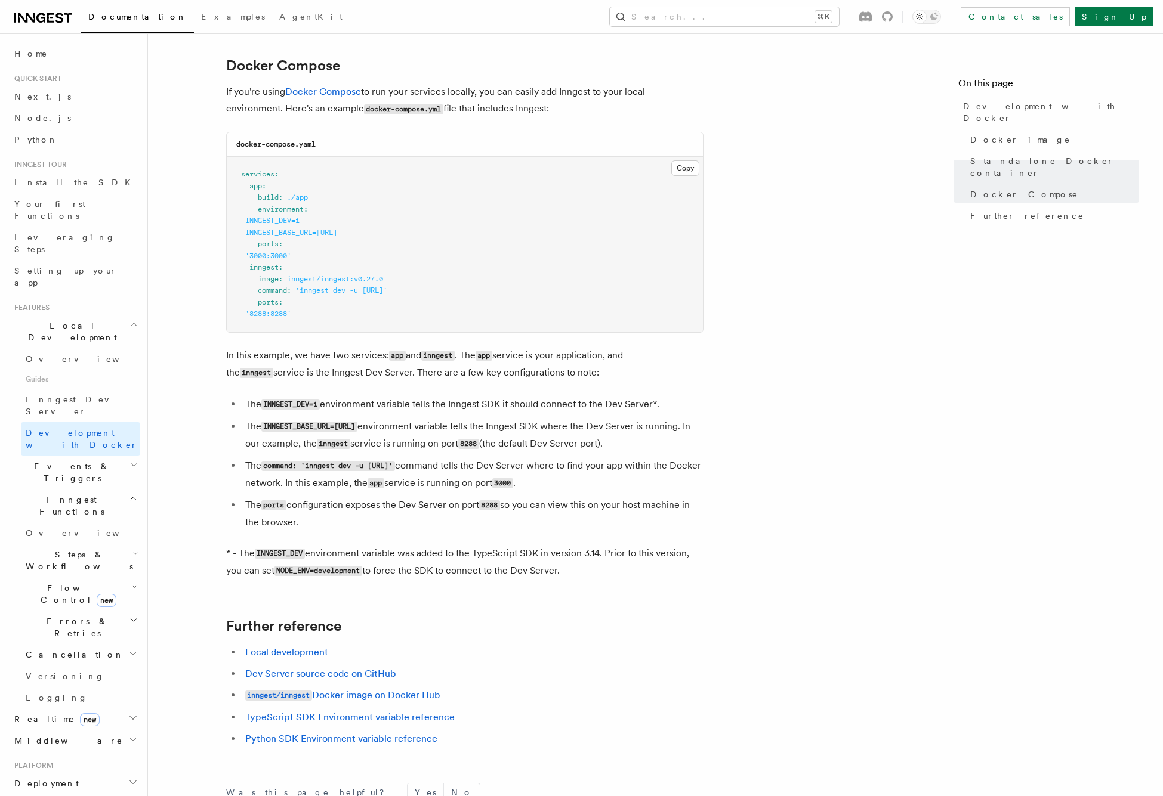
drag, startPoint x: 556, startPoint y: 559, endPoint x: 221, endPoint y: 60, distance: 601.1
click at [221, 60] on article "Features Local Development Development with Docker Inngest provides a Docker im…" at bounding box center [540, 132] width 747 height 1700
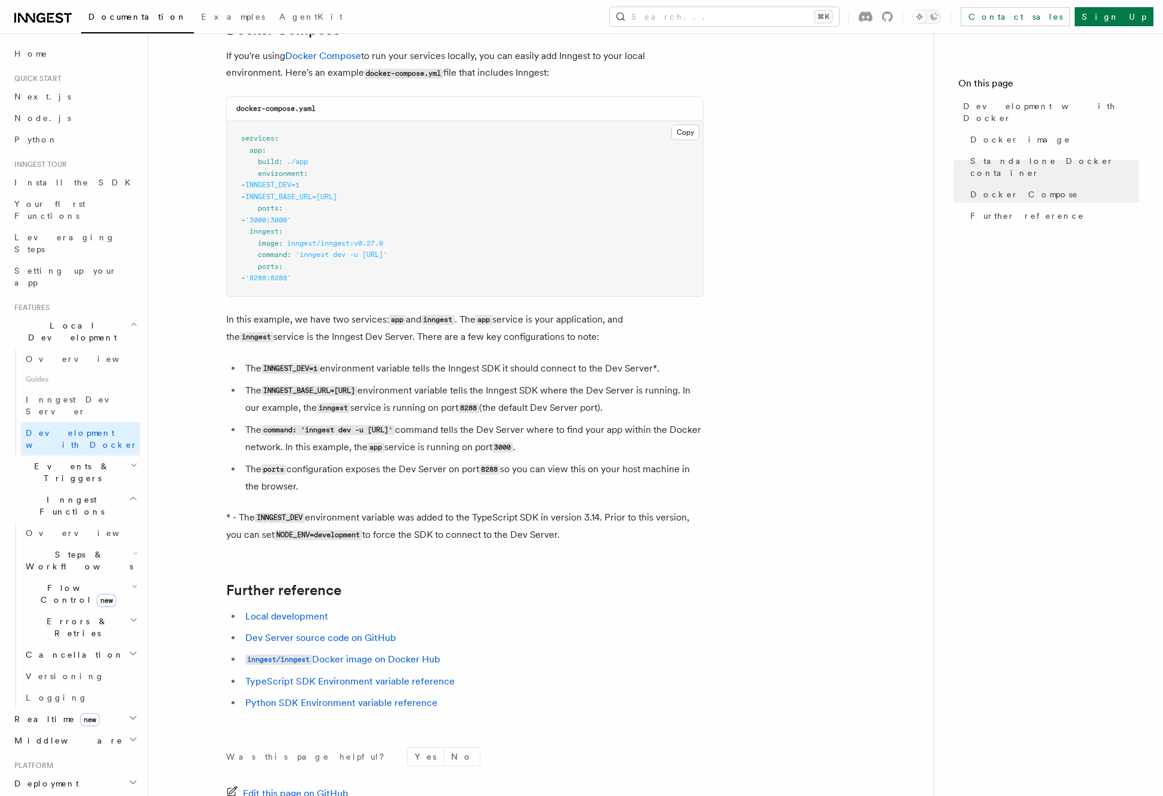
scroll to position [807, 0]
click at [345, 680] on link "TypeScript SDK Environment variable reference" at bounding box center [349, 680] width 209 height 11
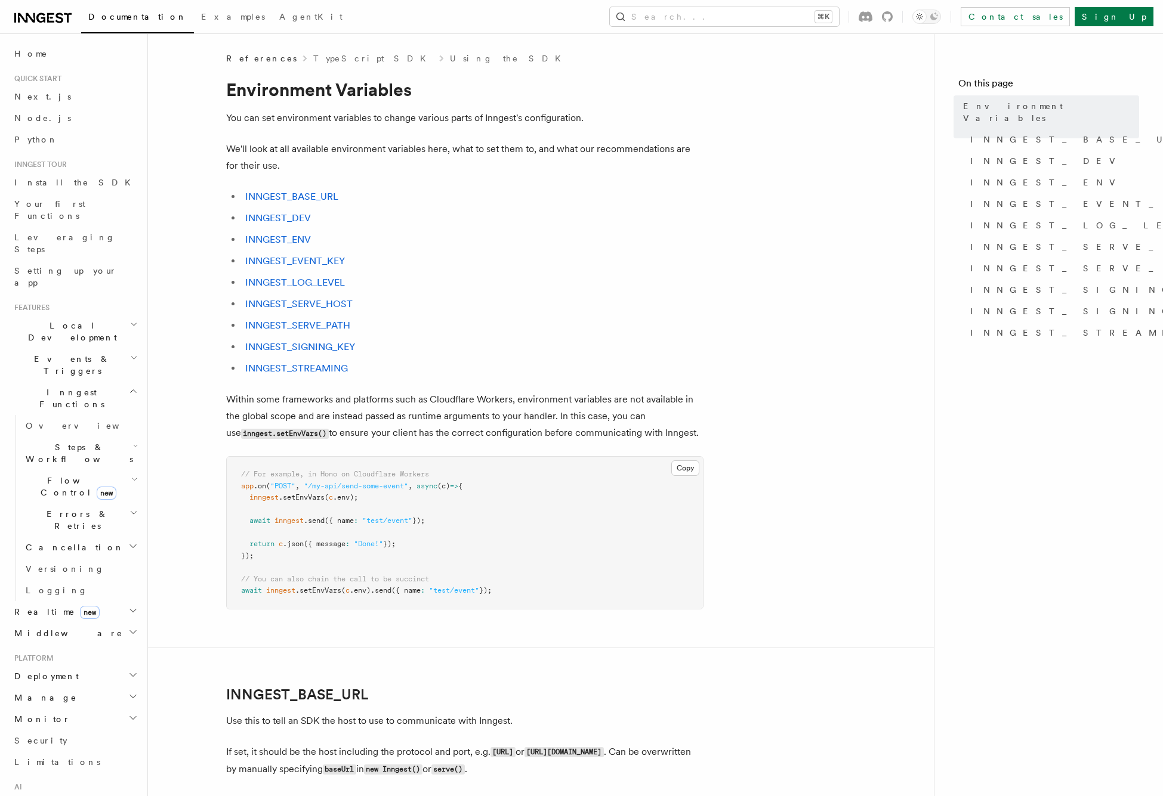
click at [325, 196] on link "INNGEST_BASE_URL" at bounding box center [291, 196] width 93 height 11
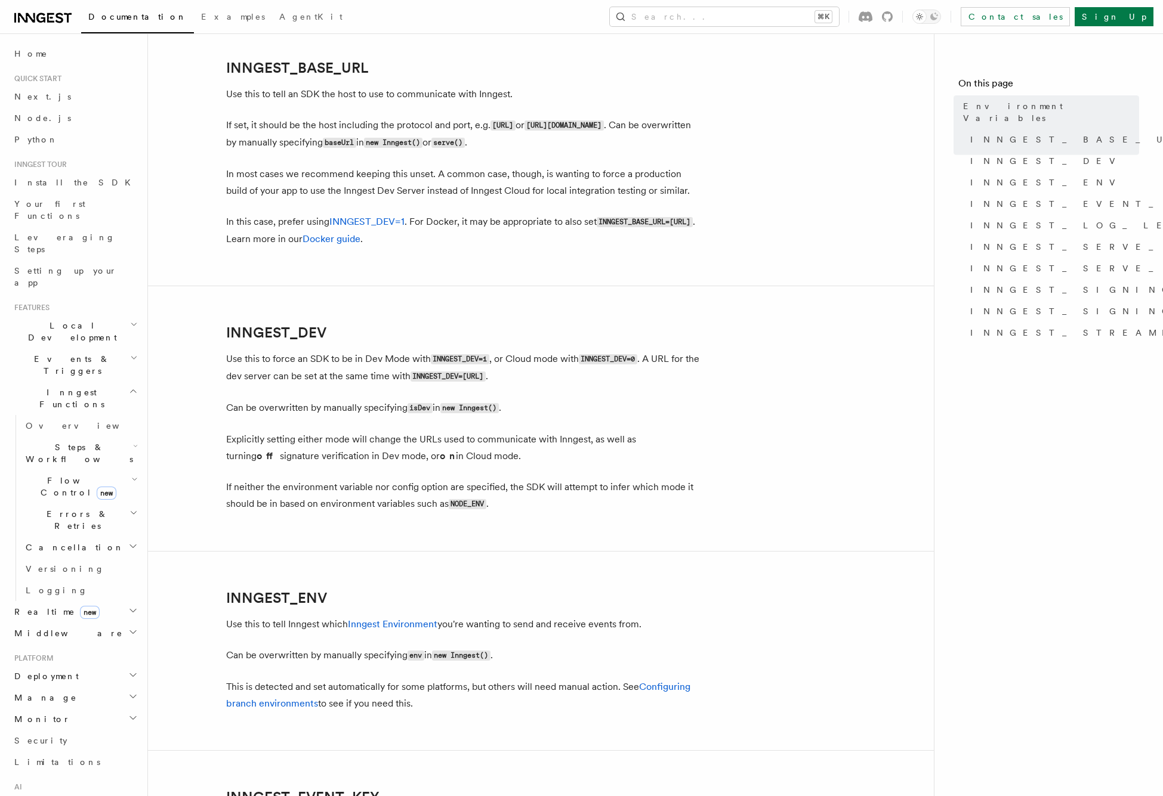
scroll to position [629, 0]
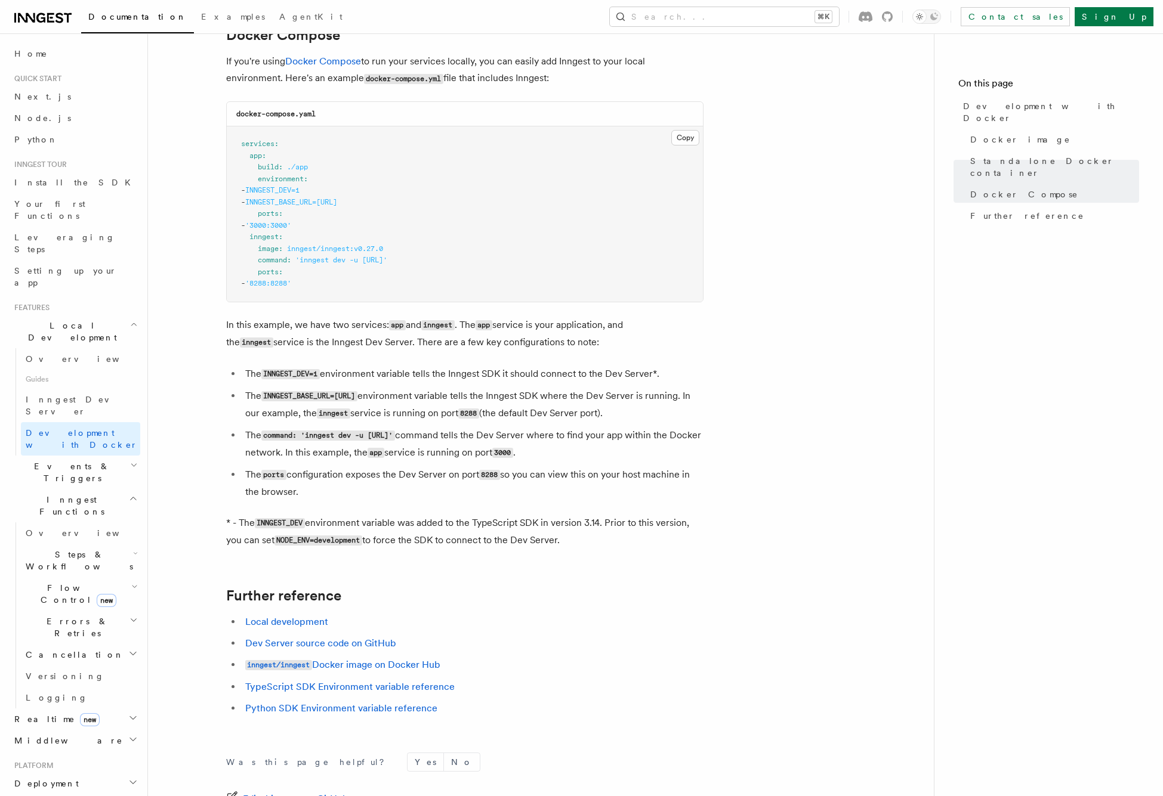
scroll to position [789, 0]
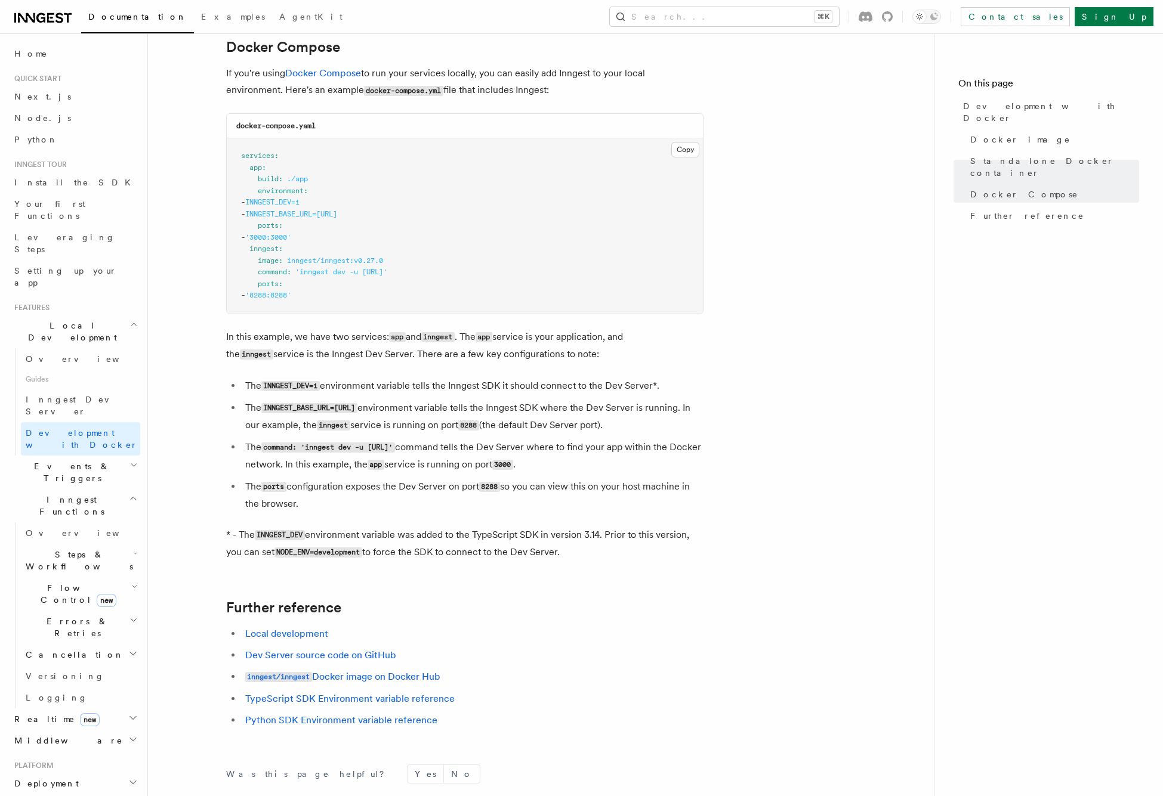
drag, startPoint x: 435, startPoint y: 212, endPoint x: 322, endPoint y: 205, distance: 113.6
click at [319, 205] on pre "services : app : build : ./app environment : - INNGEST_DEV=1 - INNGEST_BASE_URL…" at bounding box center [465, 225] width 476 height 175
click at [299, 205] on span "INNGEST_DEV=1" at bounding box center [272, 202] width 54 height 8
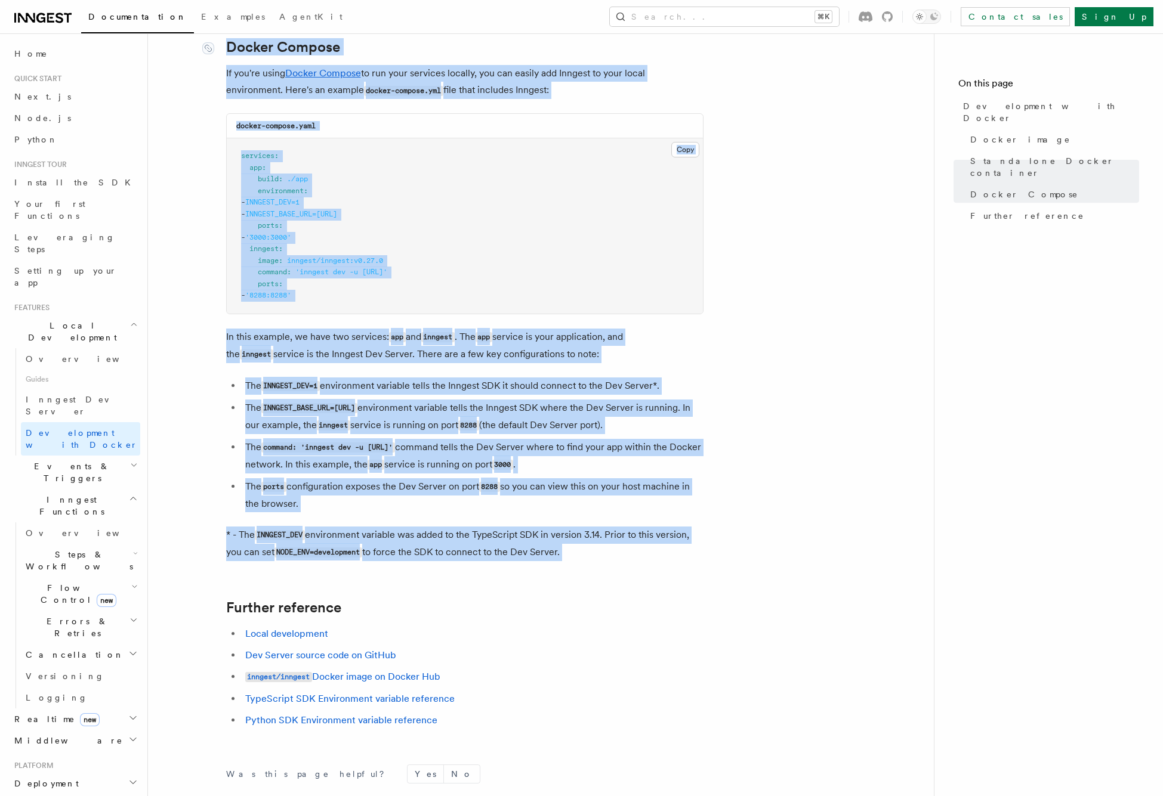
drag, startPoint x: 564, startPoint y: 537, endPoint x: 215, endPoint y: 51, distance: 598.1
click at [215, 51] on article "Features Local Development Development with Docker Inngest provides a Docker im…" at bounding box center [540, 114] width 747 height 1700
copy article "Docker Compose If you're using Docker Compose to run your services locally, you…"
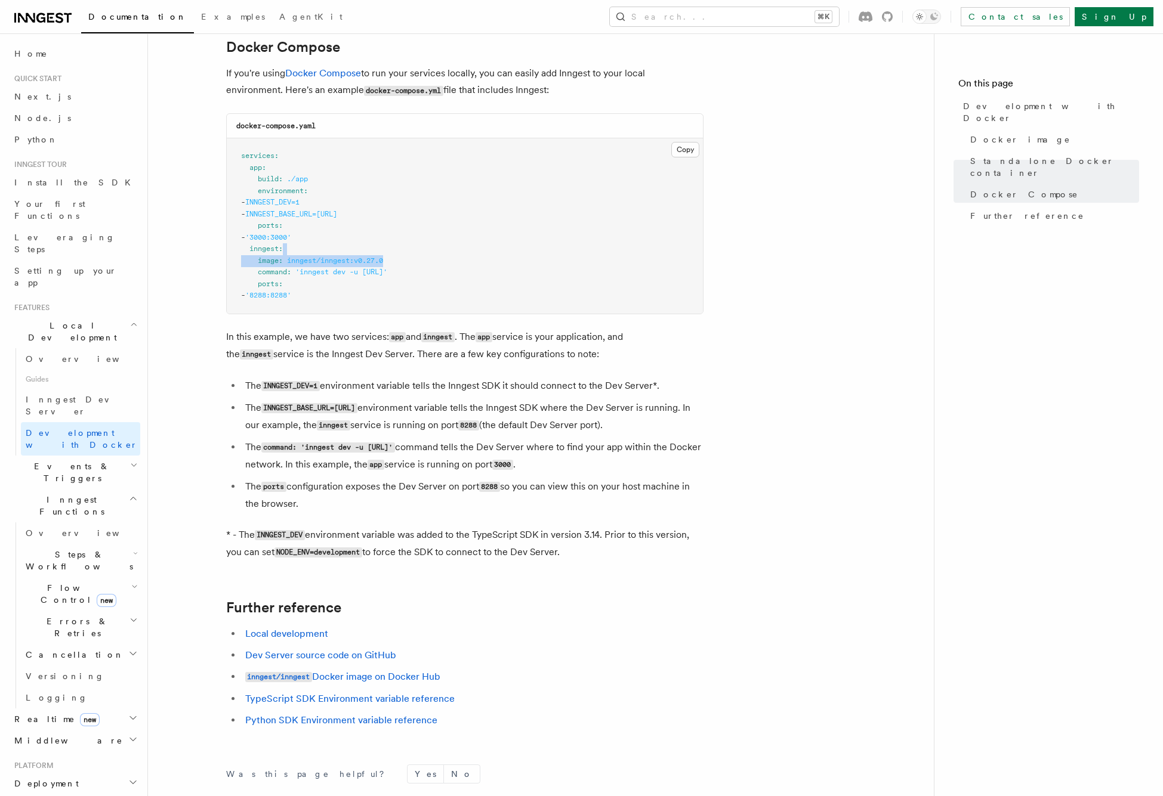
click at [481, 255] on pre "services : app : build : ./app environment : - INNGEST_DEV=1 - INNGEST_BASE_URL…" at bounding box center [465, 225] width 476 height 175
click at [481, 246] on pre "services : app : build : ./app environment : - INNGEST_DEV=1 - INNGEST_BASE_URL…" at bounding box center [465, 225] width 476 height 175
click at [328, 72] on link "Docker Compose" at bounding box center [323, 72] width 76 height 11
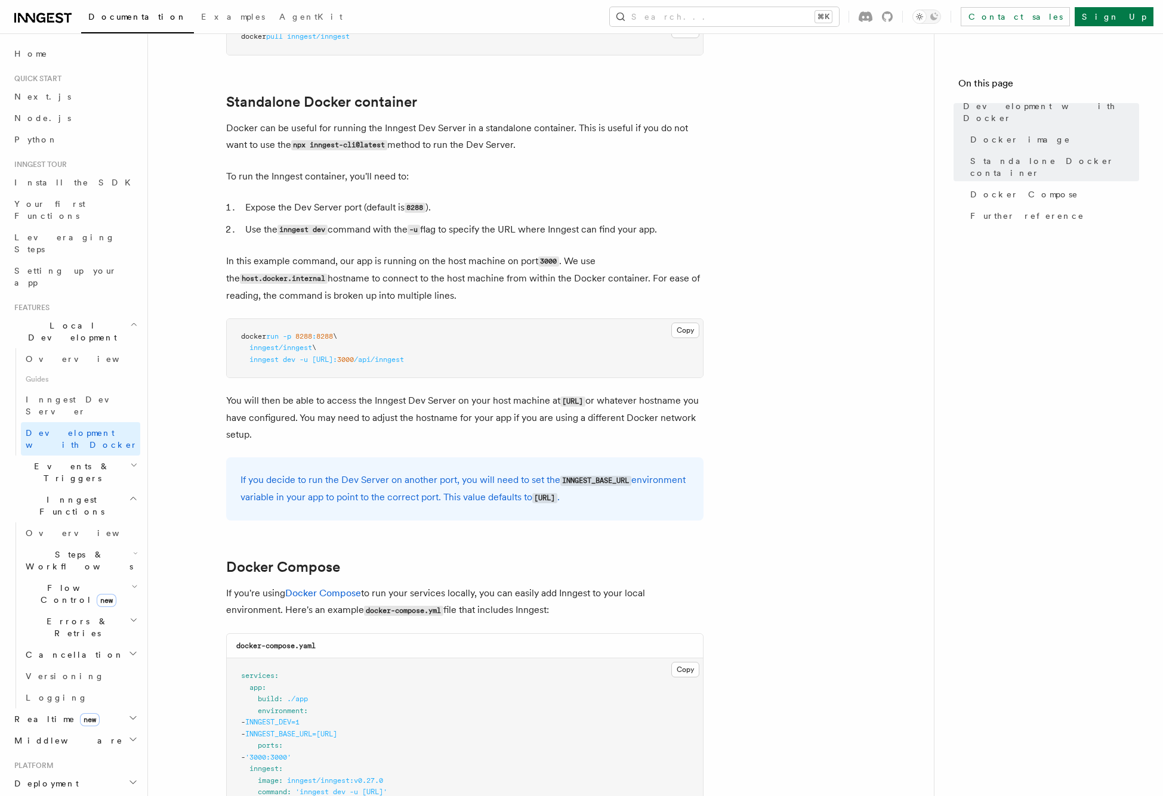
scroll to position [276, 0]
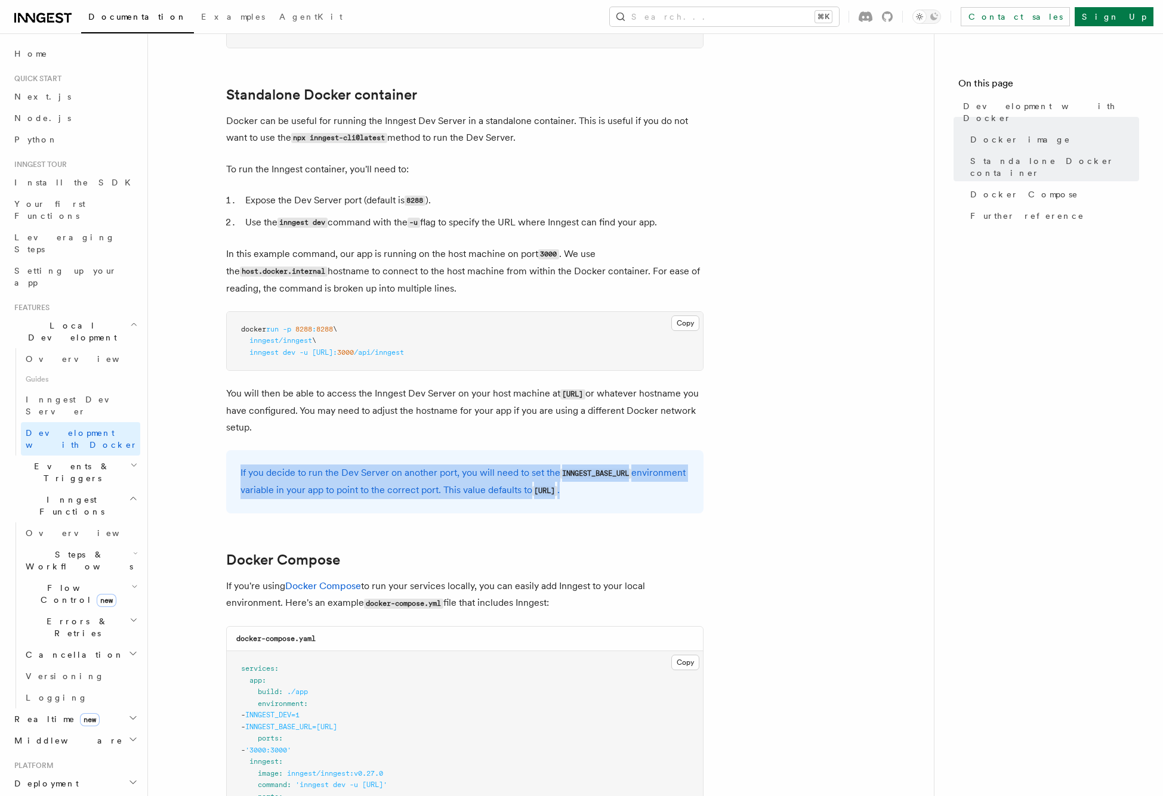
drag, startPoint x: 630, startPoint y: 492, endPoint x: 232, endPoint y: 475, distance: 398.2
click at [232, 475] on div "If you decide to run the Dev Server on another port, you will need to set the I…" at bounding box center [464, 481] width 477 height 63
copy p "If you decide to run the Dev Server on another port, you will need to set the I…"
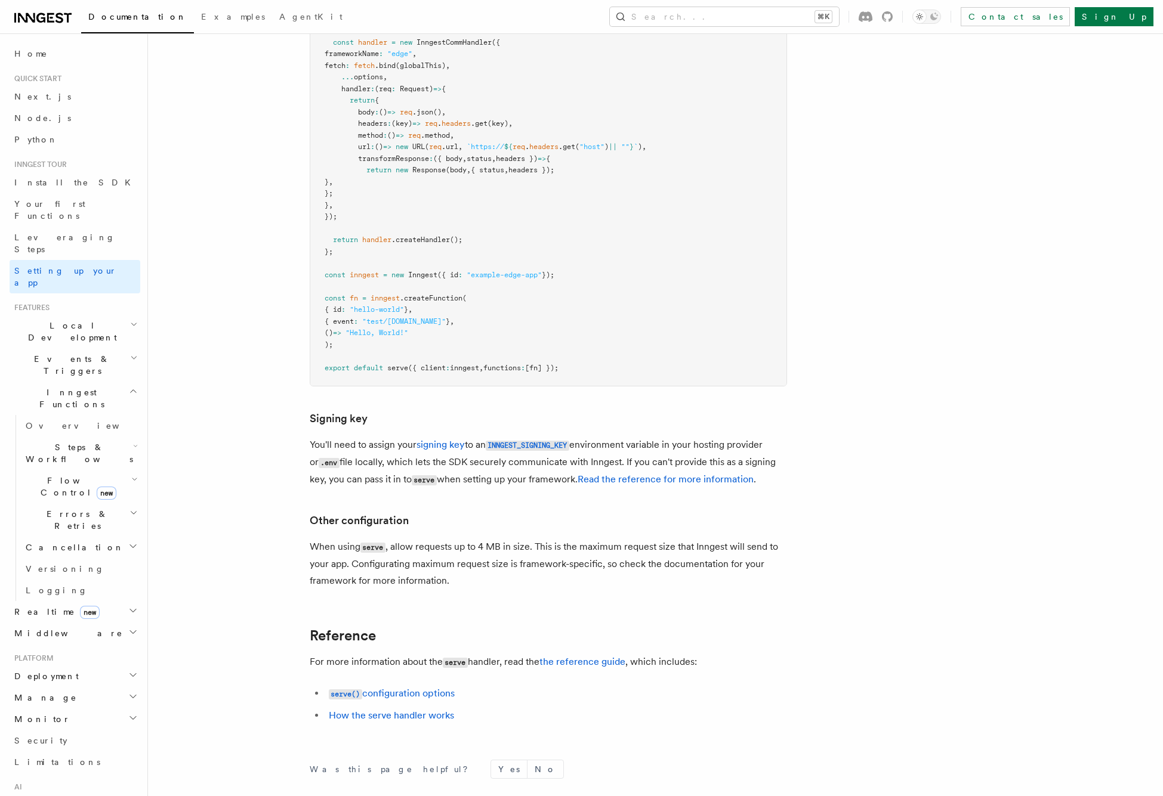
scroll to position [10331, 0]
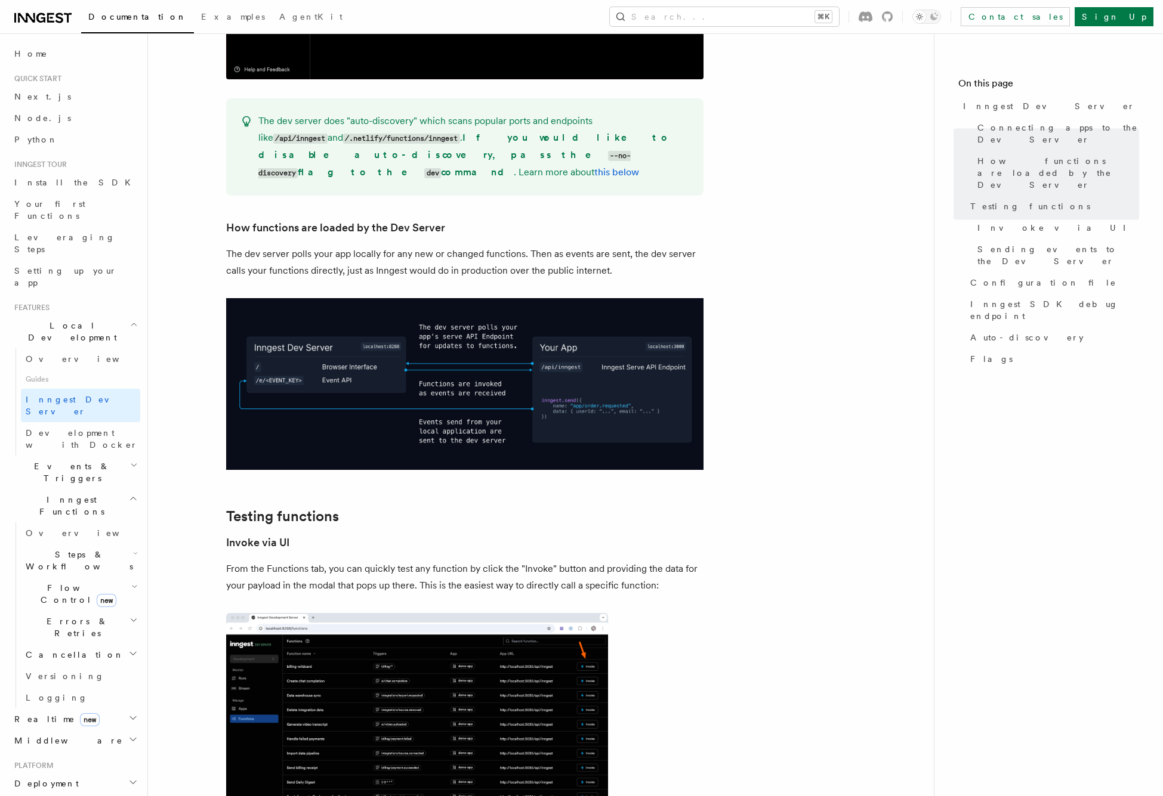
scroll to position [984, 0]
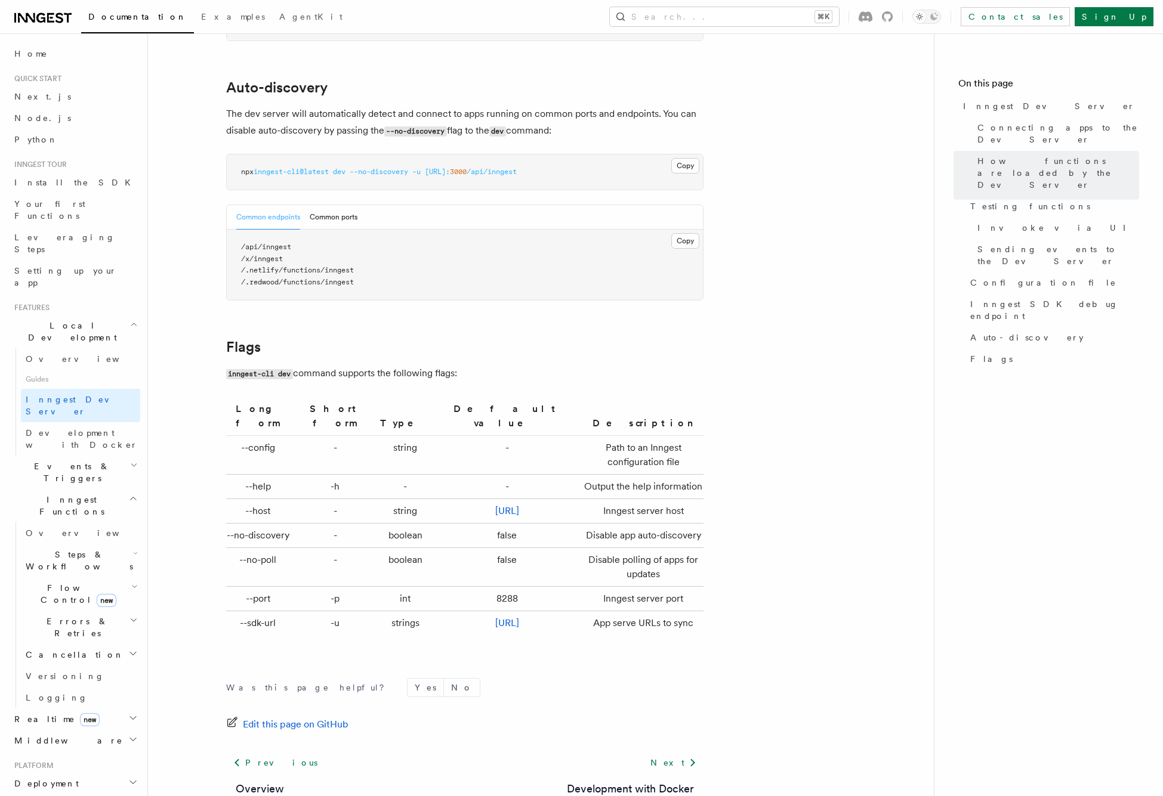
scroll to position [3665, 0]
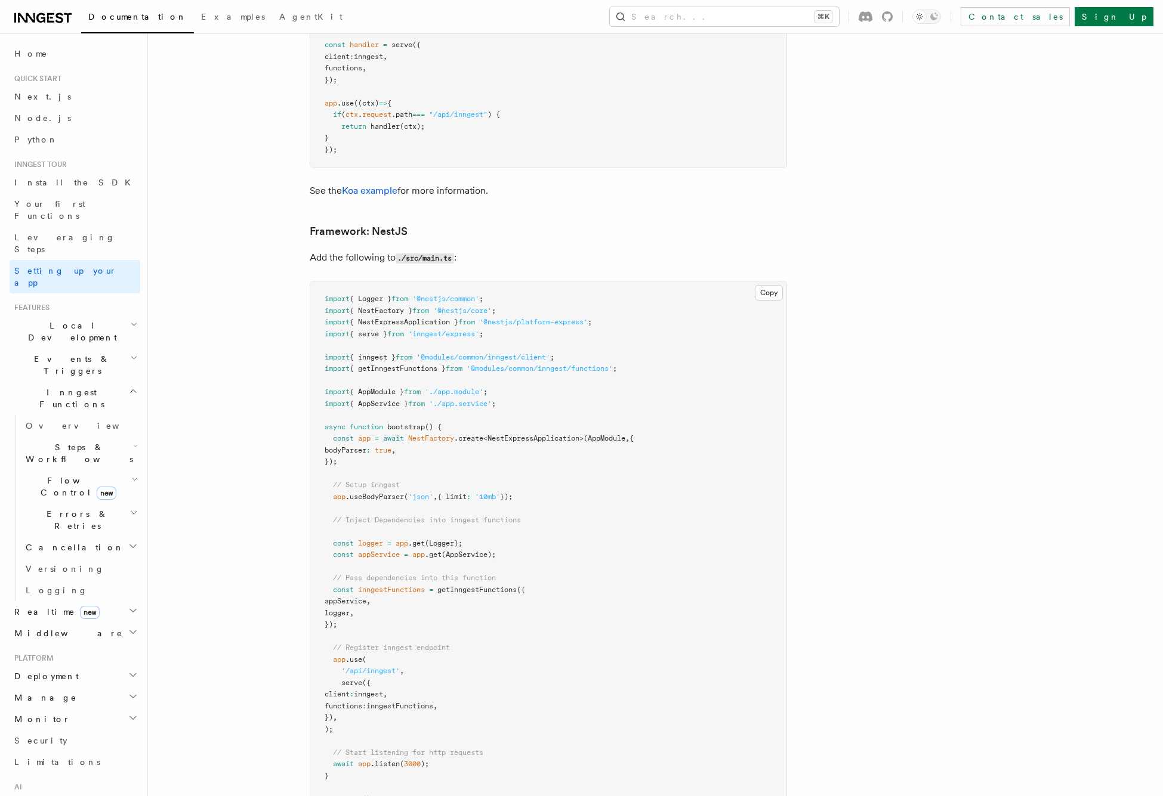
scroll to position [7006, 0]
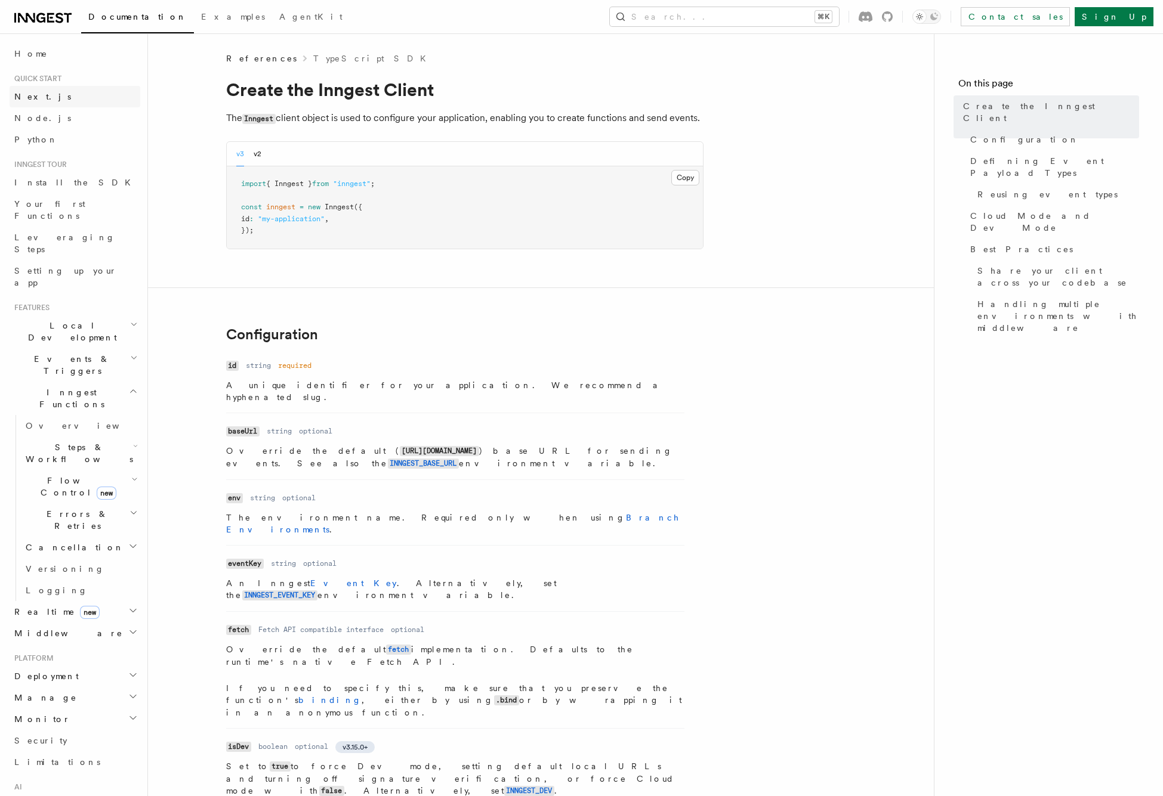
click at [35, 99] on span "Next.js" at bounding box center [42, 97] width 57 height 10
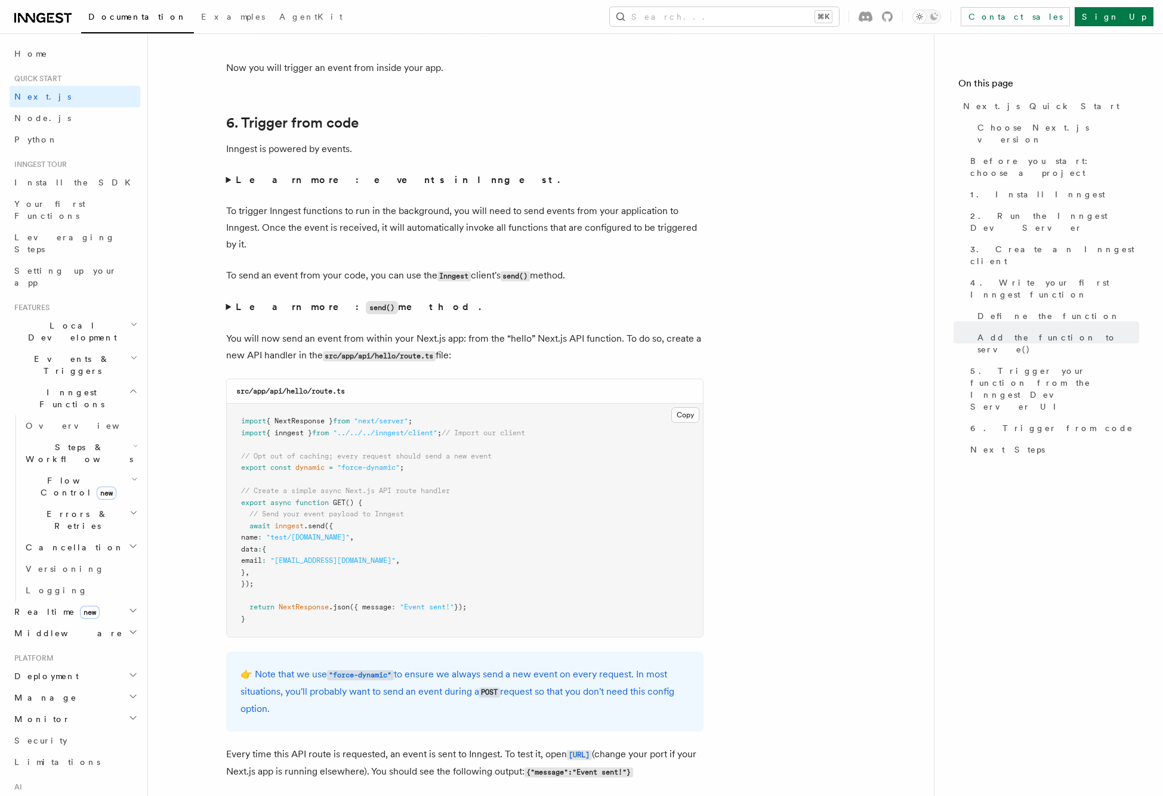
scroll to position [5967, 0]
